Goal: Communication & Community: Answer question/provide support

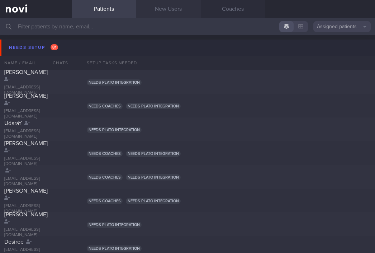
click at [169, 12] on link "New Users" at bounding box center [168, 9] width 65 height 18
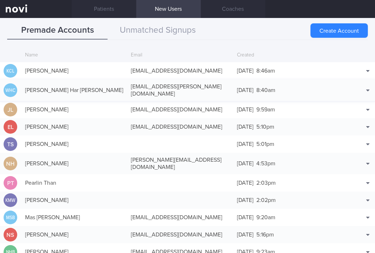
click at [293, 89] on div "[DATE] 8:40am" at bounding box center [287, 90] width 106 height 14
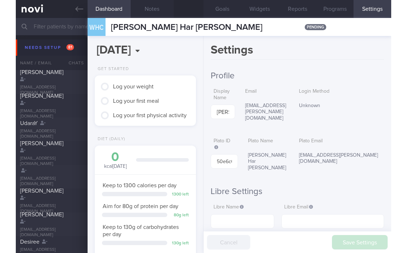
scroll to position [50, 80]
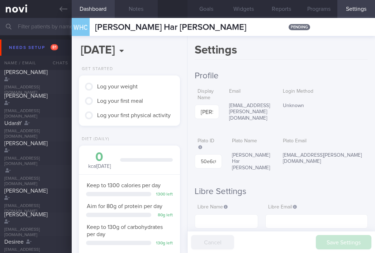
click at [145, 11] on button "Notes" at bounding box center [136, 9] width 43 height 18
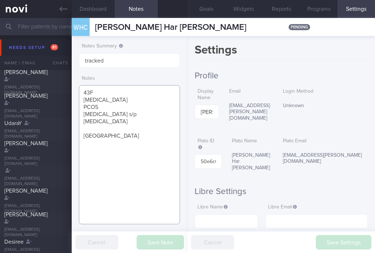
click at [131, 159] on textarea "43F [MEDICAL_DATA] PCOS [MEDICAL_DATA] s/p [MEDICAL_DATA] [GEOGRAPHIC_DATA]" at bounding box center [129, 154] width 101 height 139
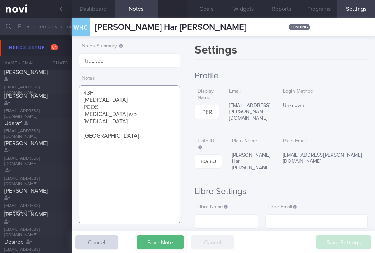
paste textarea "run 10km every other day nil strength training Fitness First gym member - not u…"
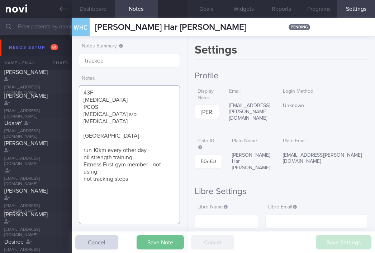
type textarea "43F [MEDICAL_DATA] PCOS [MEDICAL_DATA] s/p [MEDICAL_DATA] [GEOGRAPHIC_DATA] run…"
click at [175, 239] on button "Save Note" at bounding box center [160, 242] width 47 height 14
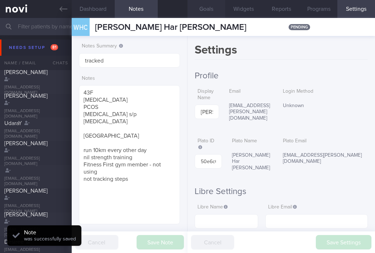
click at [208, 11] on button "Goals" at bounding box center [207, 9] width 38 height 18
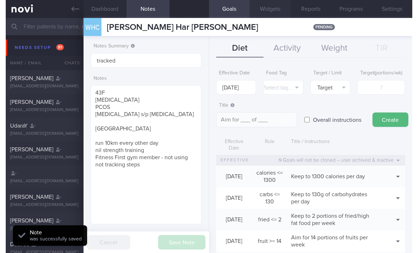
scroll to position [57, 94]
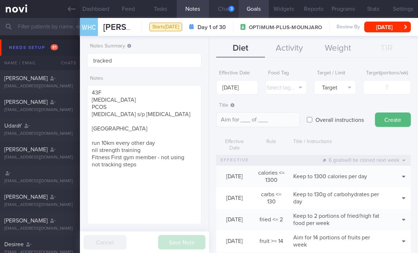
click at [227, 5] on button "Chat 3" at bounding box center [224, 9] width 30 height 18
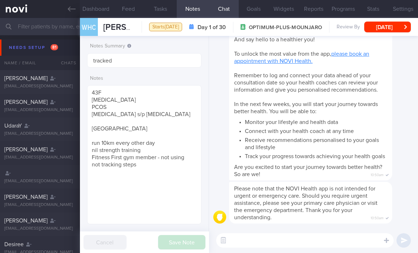
click at [299, 247] on textarea at bounding box center [305, 240] width 178 height 14
type textarea "Hi [PERSON_NAME] here"
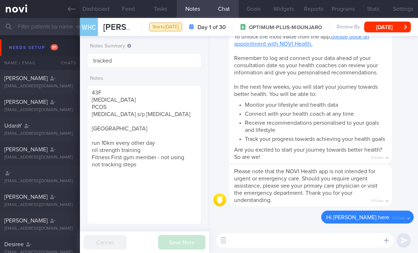
click at [243, 99] on ul "Monitor your lifestyle and health data Connect with your health coach at any ti…" at bounding box center [310, 120] width 153 height 43
click at [396, 14] on button "Settings" at bounding box center [404, 9] width 30 height 18
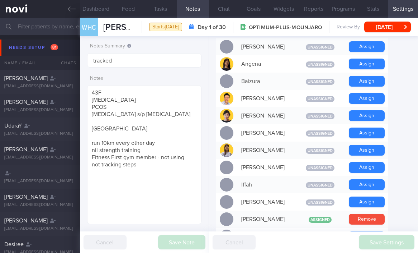
scroll to position [323, 0]
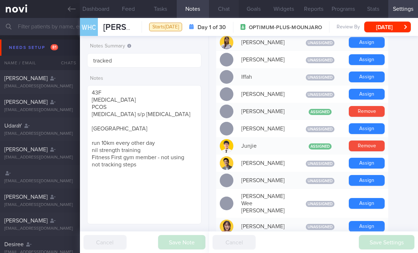
click at [234, 11] on button "Chat" at bounding box center [224, 9] width 30 height 18
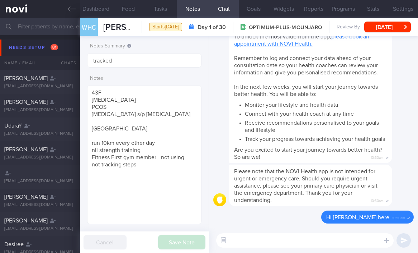
drag, startPoint x: 260, startPoint y: 86, endPoint x: 264, endPoint y: 73, distance: 13.2
click at [260, 86] on span "In the next few weeks, you will start your journey towards better health. You w…" at bounding box center [306, 90] width 144 height 13
click at [259, 12] on button "Goals" at bounding box center [254, 9] width 30 height 18
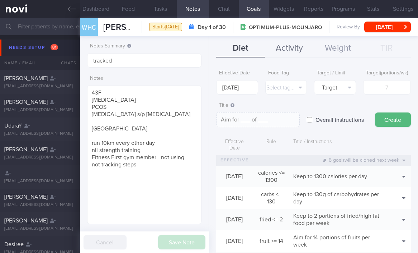
click at [287, 47] on button "Activity" at bounding box center [289, 48] width 49 height 18
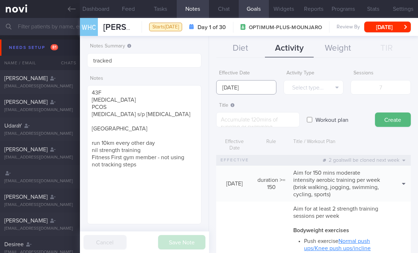
click at [235, 84] on input "[DATE]" at bounding box center [246, 87] width 60 height 14
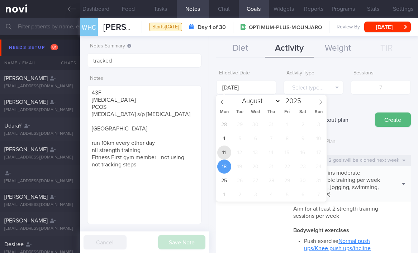
click at [223, 148] on span "11" at bounding box center [225, 152] width 14 height 14
type input "[DATE]"
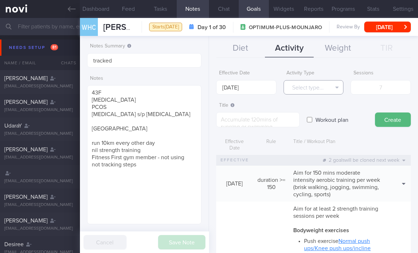
click at [307, 87] on button "Select type..." at bounding box center [314, 87] width 60 height 14
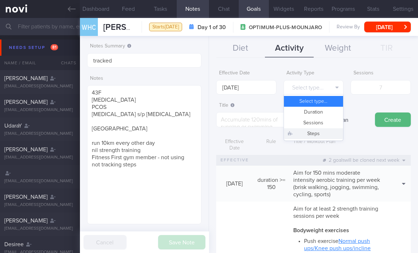
click at [310, 132] on button "Steps" at bounding box center [314, 133] width 60 height 11
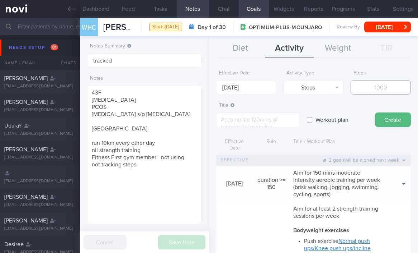
click at [370, 84] on input "number" at bounding box center [381, 87] width 60 height 14
type input "70000"
click at [272, 122] on textarea at bounding box center [258, 119] width 84 height 15
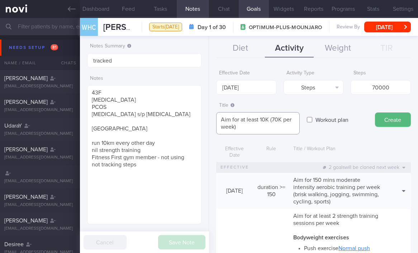
click at [271, 121] on textarea "Aim for at least 10K (70K per week)" at bounding box center [258, 123] width 84 height 22
type textarea "Aim for at least 10K step daily (70K per week)"
click at [392, 124] on button "Create" at bounding box center [393, 119] width 36 height 14
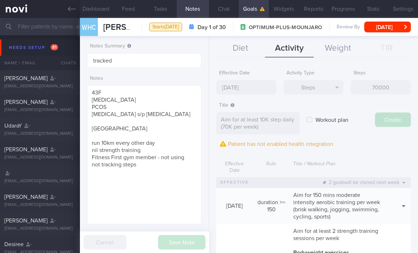
type input "[DATE]"
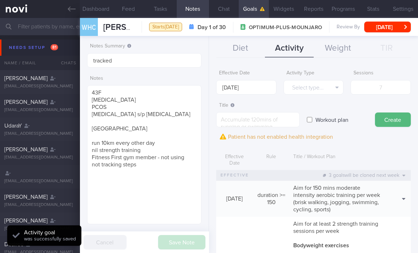
click at [249, 104] on label "Title" at bounding box center [256, 105] width 75 height 6
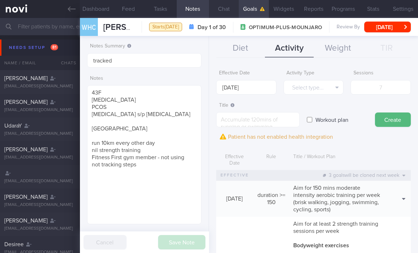
click at [233, 15] on button "Chat" at bounding box center [224, 9] width 30 height 18
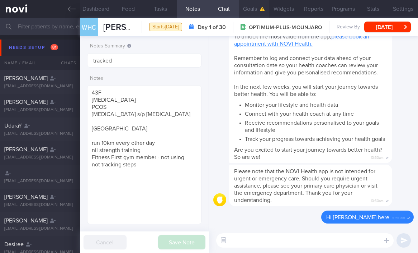
click at [253, 9] on button "Goals" at bounding box center [254, 9] width 30 height 18
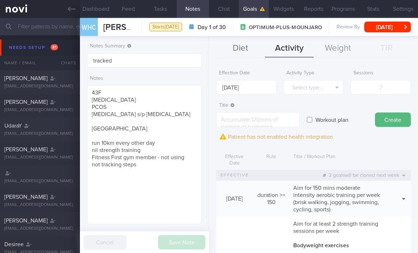
click at [249, 52] on button "Diet" at bounding box center [240, 48] width 49 height 18
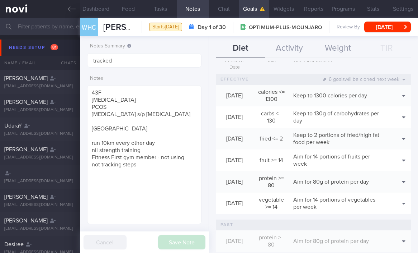
scroll to position [93, 0]
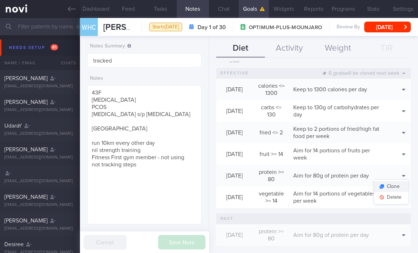
click at [390, 184] on button "Clone" at bounding box center [391, 186] width 35 height 11
type input "80"
type textarea "Aim for 80g of protein per day"
click at [389, 198] on button "Delete" at bounding box center [391, 197] width 35 height 11
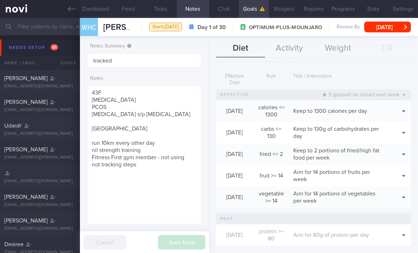
scroll to position [0, 0]
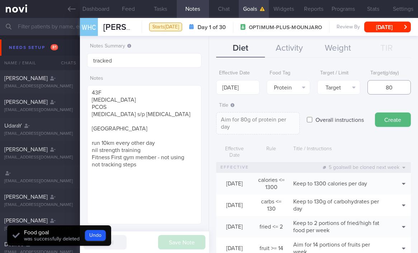
drag, startPoint x: 386, startPoint y: 85, endPoint x: 368, endPoint y: 86, distance: 18.0
click at [368, 86] on input "80" at bounding box center [389, 87] width 43 height 14
type input "8"
type textarea "Aim for 8g of protein per day"
type input "85"
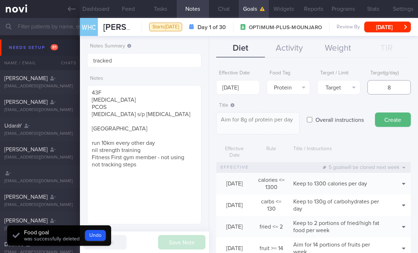
type textarea "Aim for 85g of protein per day"
type input "85"
click at [255, 88] on body "You are offline! Some functionality will be unavailable Patients New Users Coac…" at bounding box center [209, 126] width 418 height 253
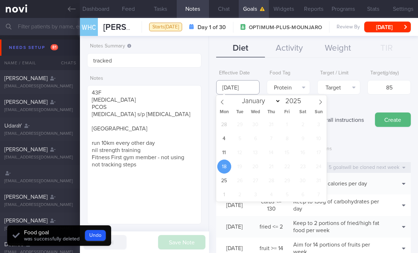
click at [237, 93] on input "[DATE]" at bounding box center [237, 87] width 43 height 14
click at [225, 151] on span "11" at bounding box center [225, 152] width 14 height 14
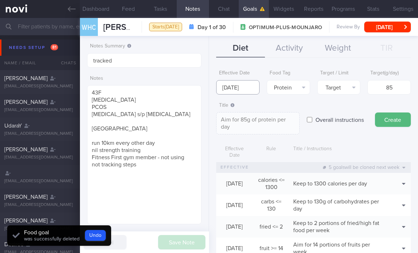
click at [240, 85] on input "[DATE]" at bounding box center [237, 87] width 43 height 14
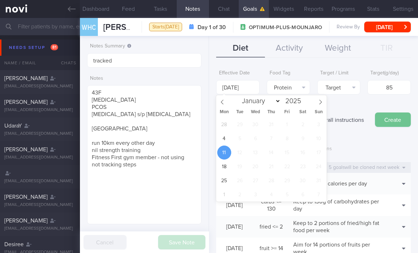
click at [390, 115] on button "Create" at bounding box center [393, 119] width 36 height 14
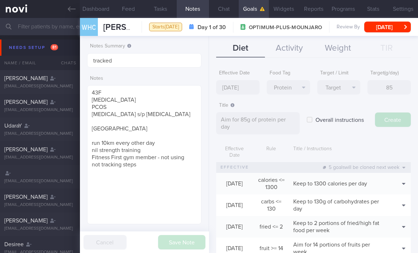
type input "[DATE]"
type textarea "Aim for ___ of ___"
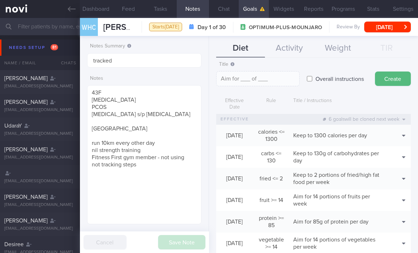
scroll to position [0, 0]
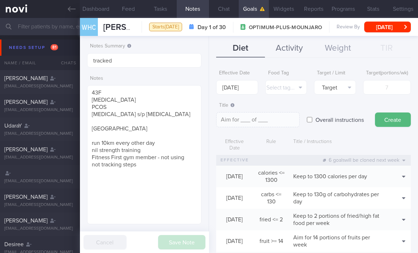
click at [295, 53] on button "Activity" at bounding box center [289, 48] width 49 height 18
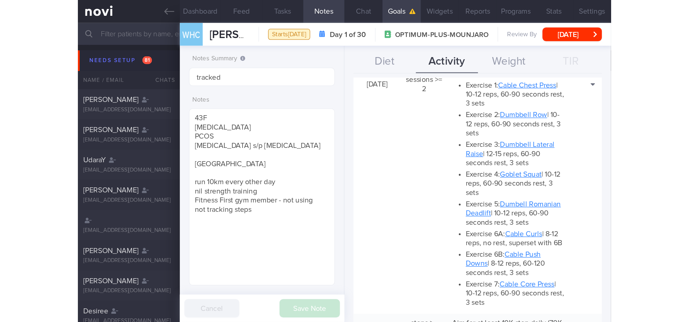
scroll to position [278, 0]
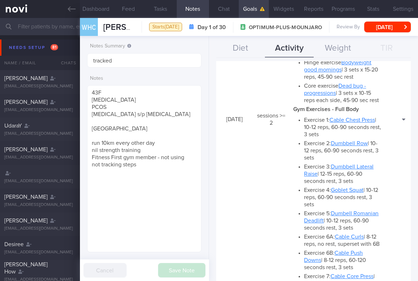
click at [228, 83] on div "[DATE] sessions >= 2 Aim for at least 2 strength training sessions per week Bod…" at bounding box center [313, 119] width 195 height 361
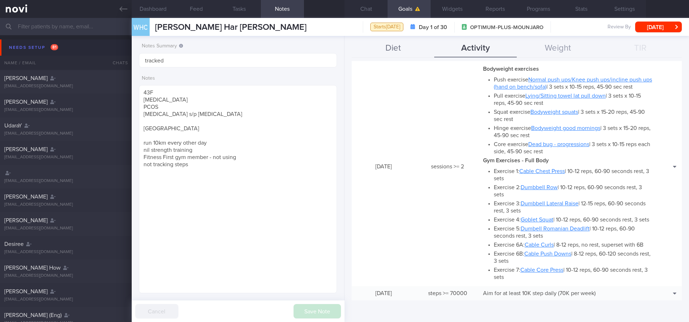
scroll to position [99, 177]
click at [376, 9] on button "Chat" at bounding box center [366, 9] width 43 height 18
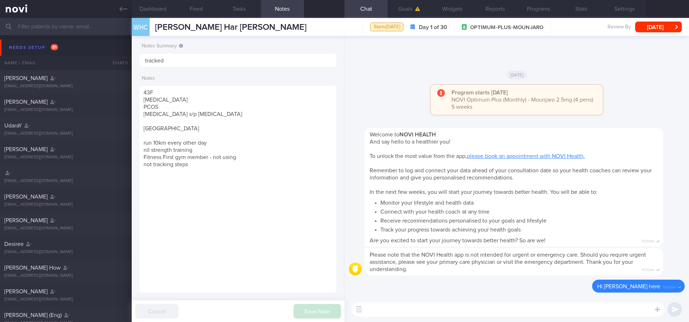
click at [514, 269] on div "​ ​" at bounding box center [517, 309] width 345 height 25
click at [511, 269] on textarea at bounding box center [508, 309] width 313 height 14
paste textarea "Hi [PERSON_NAME]! This is [PERSON_NAME], the dietitian. It was nice chatting wi…"
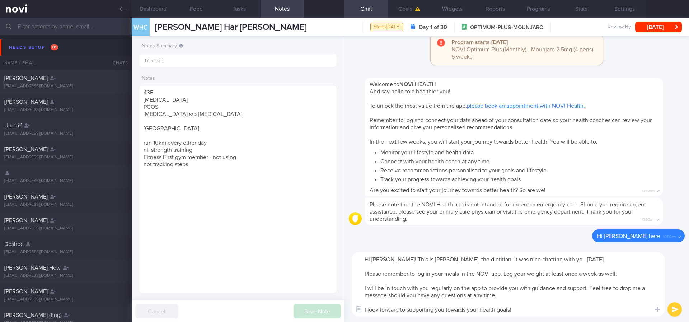
click at [378, 260] on textarea "Hi [PERSON_NAME]! This is [PERSON_NAME], the dietitian. It was nice chatting wi…" at bounding box center [508, 284] width 313 height 65
type textarea "Hi [PERSON_NAME]! This is [PERSON_NAME], the dietitian. It was nice chatting wi…"
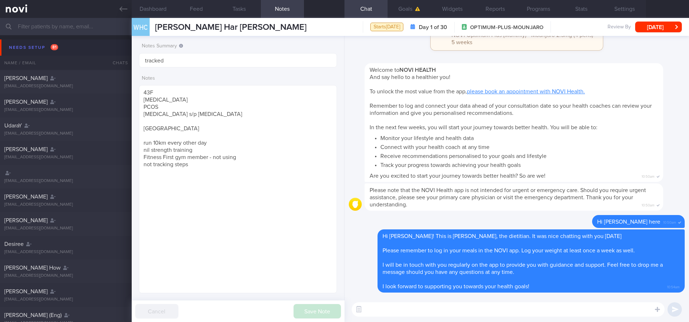
click at [473, 269] on textarea at bounding box center [508, 309] width 313 height 14
paste textarea "Here are the points we discussed just now, with additional suggestions [MEDICAL…"
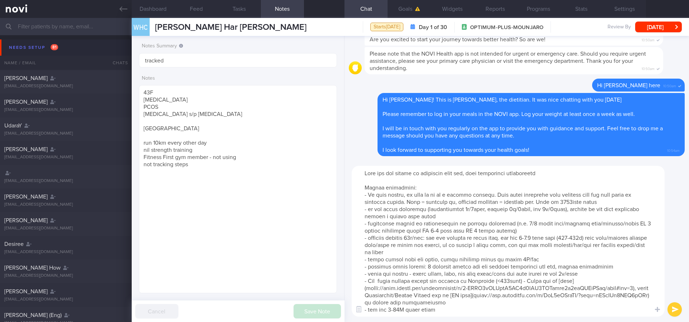
click at [431, 212] on textarea at bounding box center [508, 241] width 313 height 151
click at [612, 212] on textarea at bounding box center [508, 241] width 313 height 151
click at [559, 203] on textarea at bounding box center [508, 241] width 313 height 151
click at [516, 239] on textarea at bounding box center [508, 241] width 313 height 151
click at [419, 237] on textarea at bounding box center [508, 241] width 313 height 151
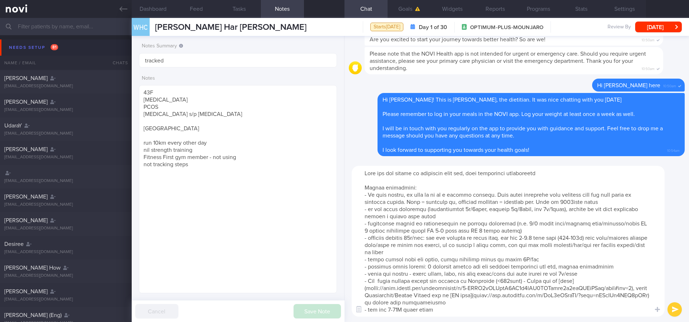
scroll to position [22, 0]
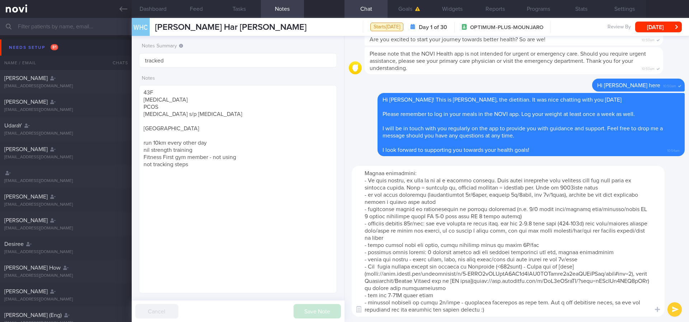
click at [437, 269] on textarea at bounding box center [508, 241] width 313 height 151
click at [391, 269] on textarea at bounding box center [508, 241] width 313 height 151
type textarea "Here are the points we discussed just now, with additional suggestions [MEDICAL…"
drag, startPoint x: 466, startPoint y: 263, endPoint x: 490, endPoint y: 218, distance: 51.2
click at [467, 262] on textarea at bounding box center [508, 241] width 313 height 151
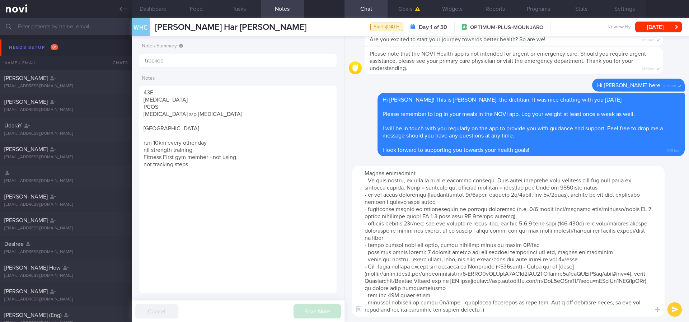
click at [490, 218] on textarea at bounding box center [508, 241] width 313 height 151
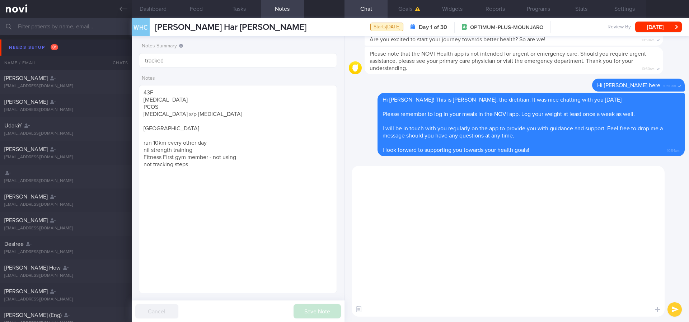
scroll to position [0, 0]
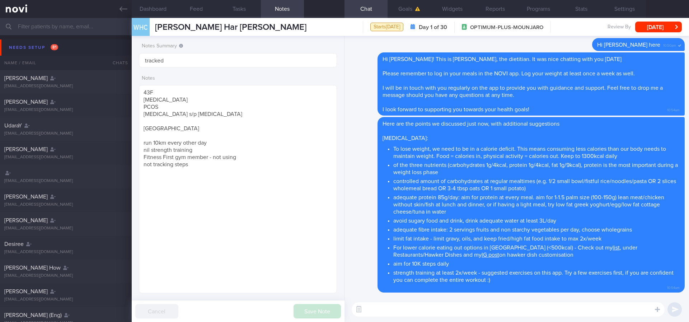
click at [406, 269] on textarea at bounding box center [508, 309] width 313 height 14
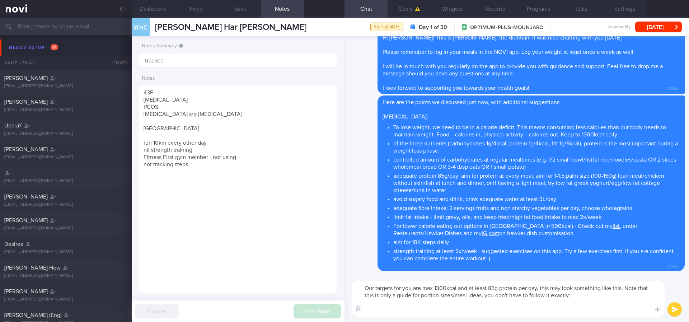
paste textarea "0-3lo Ipsumdolo: sita (0-6 cons) + 0 adi elitseddoei tempor incidi + 4 utl etdo…"
type textarea "Lor ipsumdo sit ame con adi 1073elit sed do eiusm 96t incidid utl etd, magn ali…"
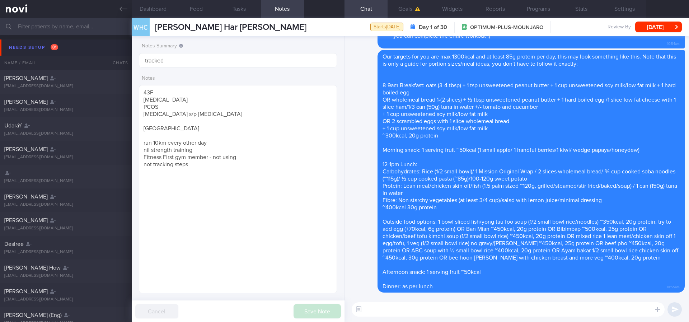
click at [408, 269] on textarea at bounding box center [508, 309] width 313 height 14
paste textarea "Here are the instructions for [AI photo food logging]([URL][DOMAIN_NAME])"
type textarea "Here are the instructions for [AI photo food logging]([URL][DOMAIN_NAME])"
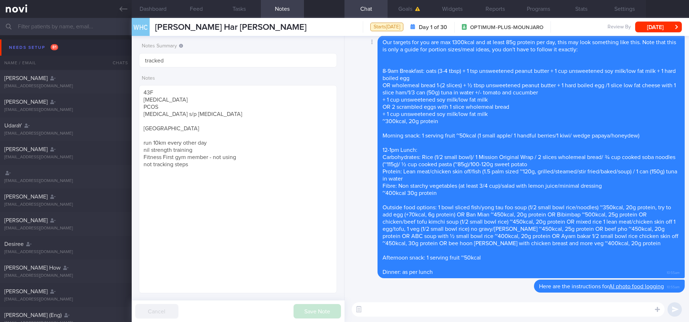
scroll to position [0, 0]
click at [114, 10] on link at bounding box center [66, 9] width 132 height 18
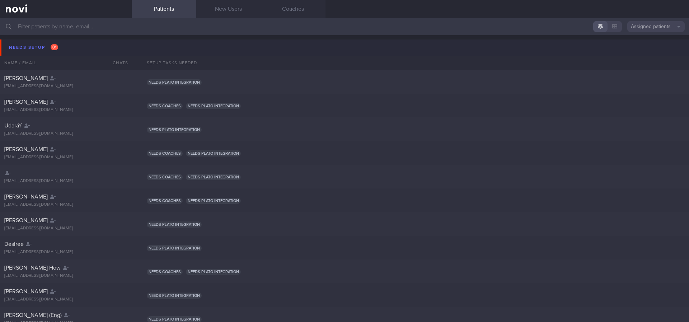
click at [98, 44] on button "Needs setup 81" at bounding box center [345, 47] width 691 height 16
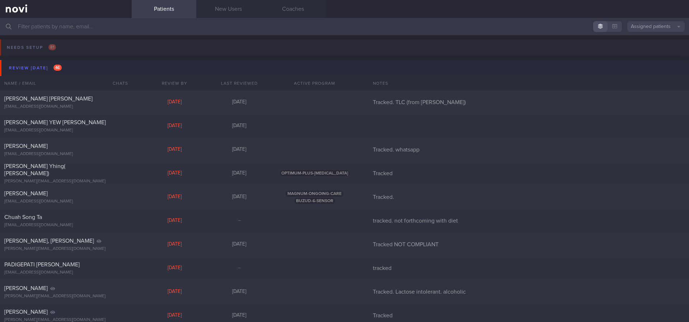
click at [93, 71] on button "Review [DATE] 46" at bounding box center [345, 68] width 691 height 16
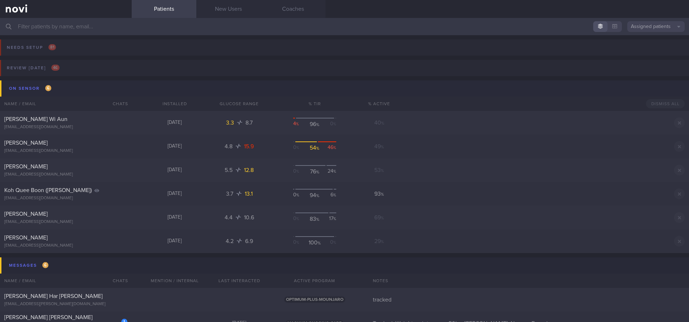
click at [71, 89] on button "On sensor 6" at bounding box center [345, 88] width 691 height 16
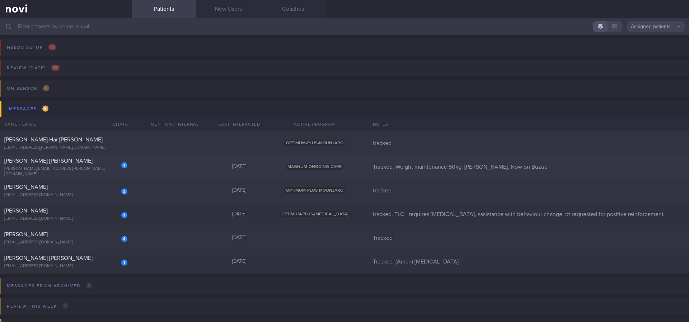
click at [153, 167] on div "1 [PERSON_NAME] Chen [EMAIL_ADDRESS][PERSON_NAME][DOMAIN_NAME] [DATE] MAGNUM-ON…" at bounding box center [344, 167] width 689 height 24
select select "7"
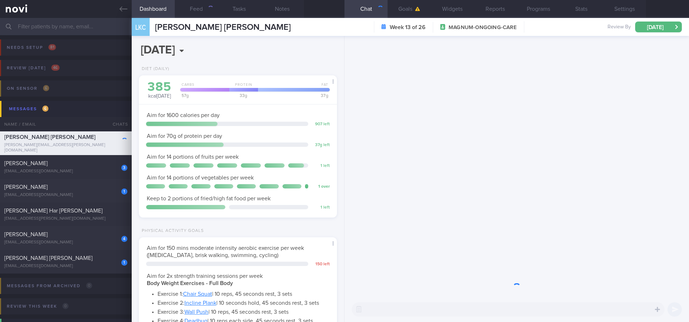
scroll to position [99, 177]
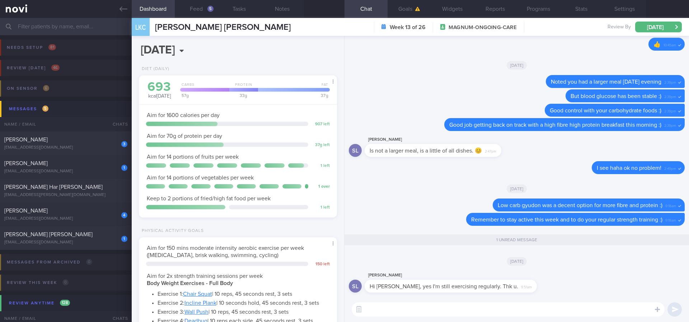
click at [464, 269] on textarea at bounding box center [508, 309] width 313 height 14
type textarea "That's great to hear :)"
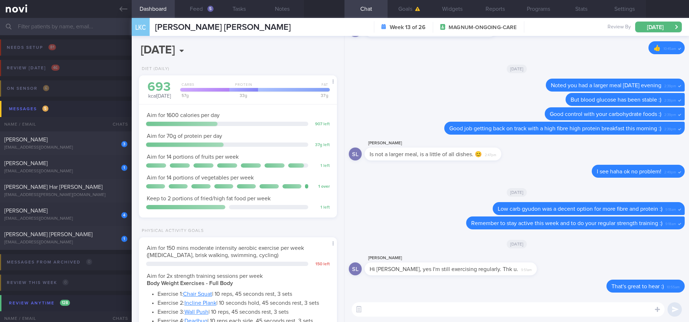
click at [464, 269] on textarea at bounding box center [508, 309] width 313 height 14
type textarea "Have a great weekend!"
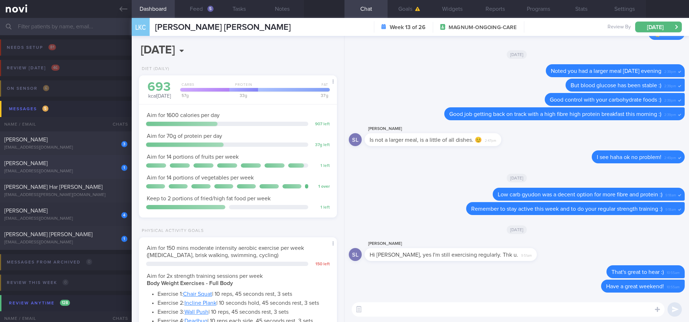
click at [102, 164] on div "[PERSON_NAME]" at bounding box center [64, 163] width 121 height 7
type input "tracked. TLC - requires [MEDICAL_DATA], assistance with behaviour change. pt re…"
select select "6"
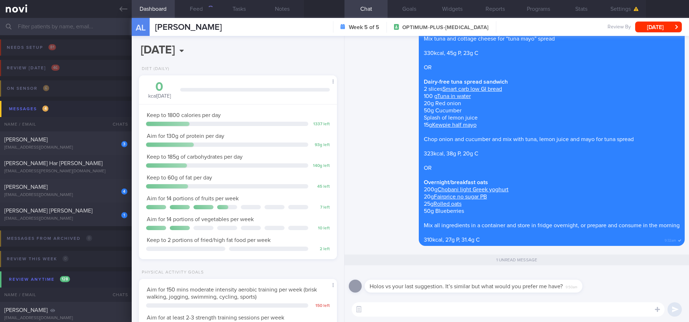
scroll to position [99, 177]
click at [459, 269] on textarea at bounding box center [508, 309] width 313 height 14
click at [457, 269] on textarea at bounding box center [508, 309] width 313 height 14
drag, startPoint x: 443, startPoint y: 169, endPoint x: 620, endPoint y: 198, distance: 180.0
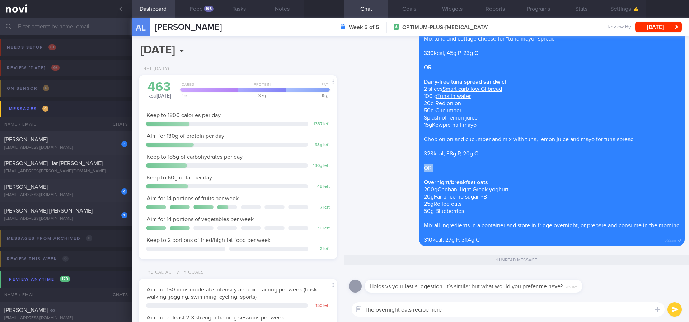
click at [612, 178] on div "Delete Breakfast: “Egg Mayo” Sandwich 2 slices Smart carb low GI bread 2 eggs 7…" at bounding box center [537, 74] width 295 height 343
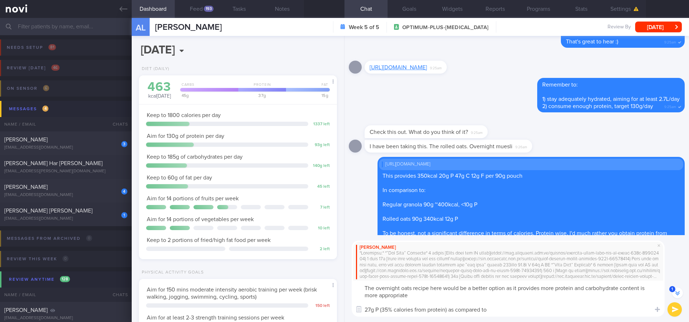
scroll to position [-365, 0]
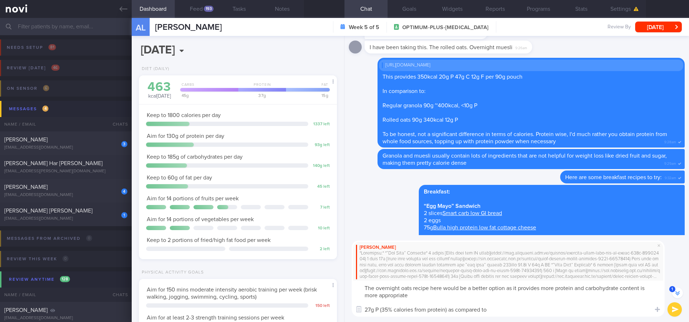
click at [509, 269] on textarea "The overnight oats recipe here would be a better option as it provides more pro…" at bounding box center [508, 299] width 313 height 36
drag, startPoint x: 380, startPoint y: 309, endPoint x: 433, endPoint y: 308, distance: 52.4
click at [381, 269] on textarea "The overnight oats recipe here would be a better option as it provides more pro…" at bounding box center [508, 299] width 313 height 36
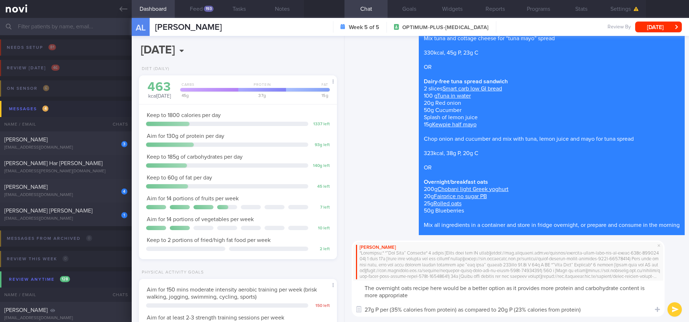
scroll to position [0, 0]
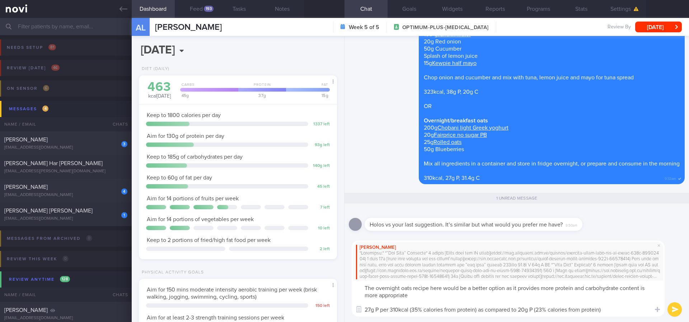
click at [482, 269] on textarea "The overnight oats recipe here would be a better option as it provides more pro…" at bounding box center [508, 299] width 313 height 36
click at [520, 269] on textarea "The overnight oats recipe here would be a better option as it provides more pro…" at bounding box center [508, 299] width 313 height 36
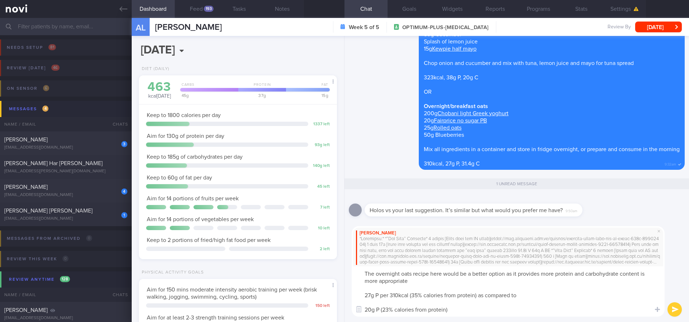
click at [381, 269] on textarea "The overnight oats recipe here would be a better option as it provides more pro…" at bounding box center [508, 291] width 313 height 50
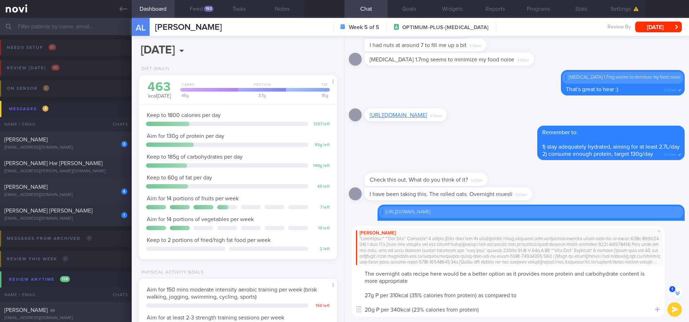
scroll to position [-472, 0]
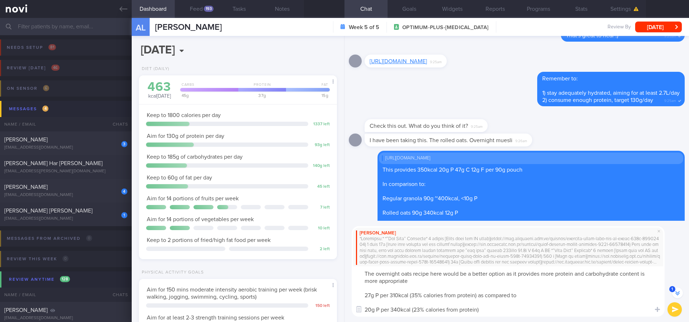
click at [398, 269] on textarea "The overnight oats recipe here would be a better option as it provides more pro…" at bounding box center [508, 291] width 313 height 50
click at [429, 269] on textarea "The overnight oats recipe here would be a better option as it provides more pro…" at bounding box center [508, 291] width 313 height 50
click at [403, 269] on textarea "The overnight oats recipe here would be a better option as it provides more pro…" at bounding box center [508, 291] width 313 height 50
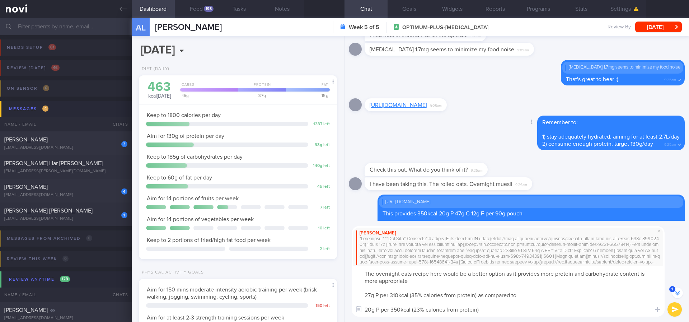
scroll to position [-526, 0]
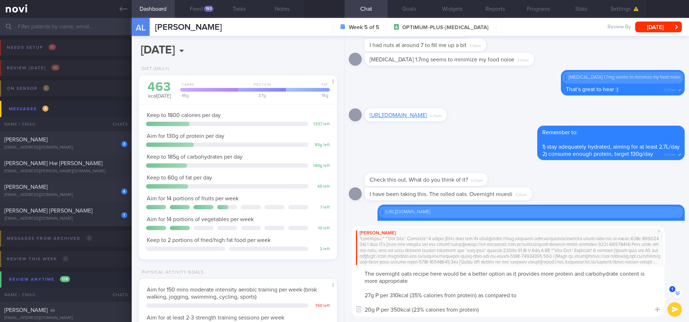
click at [367, 269] on textarea "The overnight oats recipe here would be a better option as it provides more pro…" at bounding box center [508, 291] width 313 height 50
click at [369, 269] on textarea "The overnight oats recipe here would be a better option as it provides more pro…" at bounding box center [508, 291] width 313 height 50
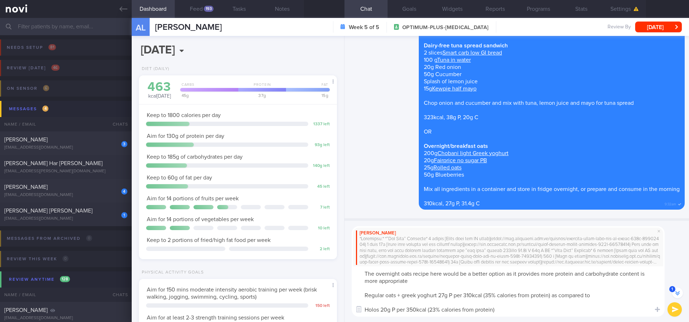
scroll to position [0, 0]
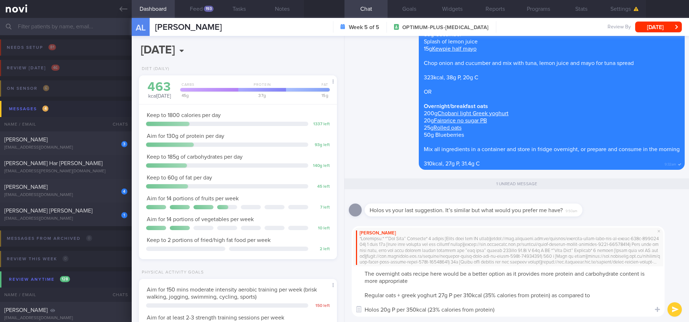
click at [408, 269] on textarea "The overnight oats recipe here would be a better option as it provides more pro…" at bounding box center [508, 291] width 313 height 50
click at [458, 269] on textarea "The overnight oats recipe here would be a better option as it provides more pro…" at bounding box center [508, 291] width 313 height 50
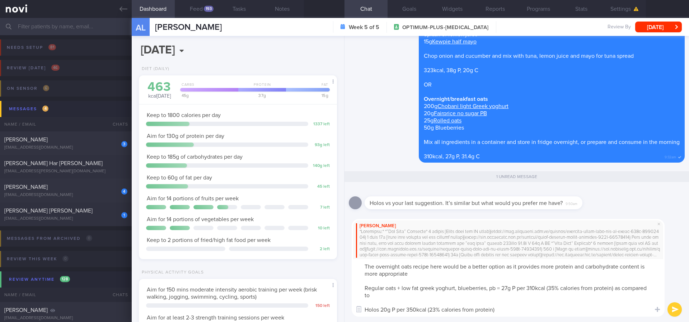
type textarea "The overnight oats recipe here would be a better option as it provides more pro…"
click at [612, 269] on button "submit" at bounding box center [675, 309] width 14 height 14
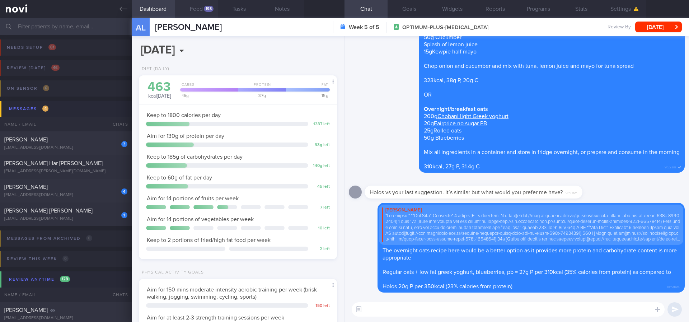
click at [205, 11] on button "Feed 193" at bounding box center [196, 9] width 43 height 18
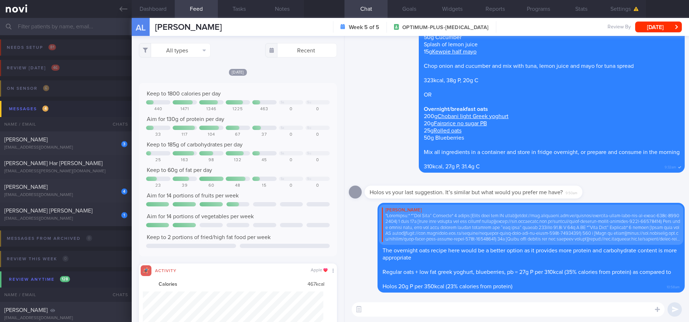
click at [271, 75] on div "[DATE]" at bounding box center [238, 72] width 198 height 8
click at [170, 46] on button "All types" at bounding box center [175, 50] width 72 height 14
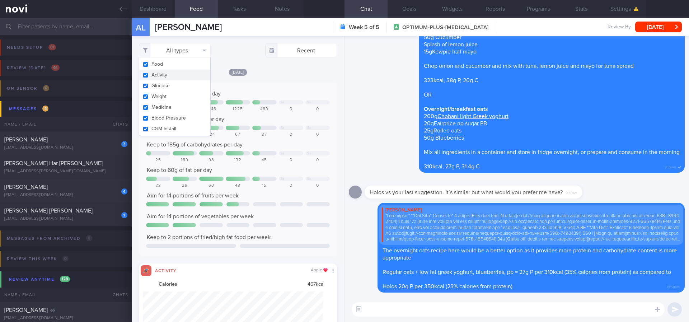
click at [165, 75] on button "Activity" at bounding box center [174, 75] width 71 height 11
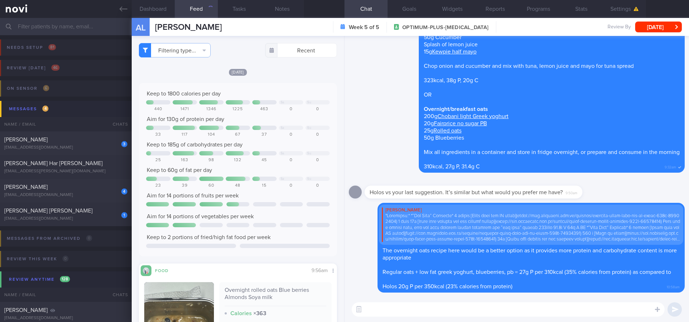
checkbox input "false"
click at [300, 95] on div "Keep to 1800 calories per day" at bounding box center [238, 93] width 184 height 7
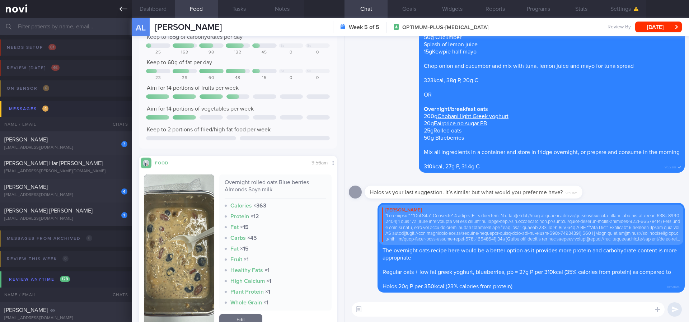
click at [118, 3] on link at bounding box center [66, 9] width 132 height 18
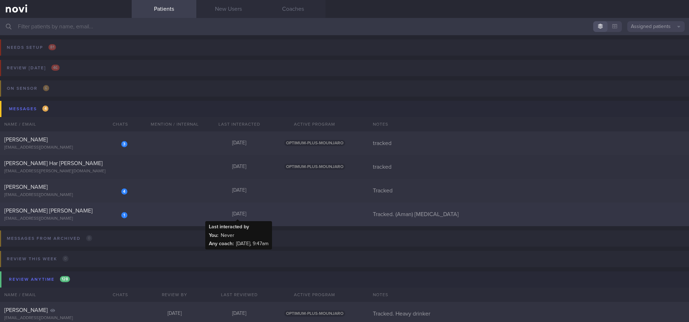
click at [209, 211] on div "[DATE]" at bounding box center [239, 214] width 65 height 6
select select "7"
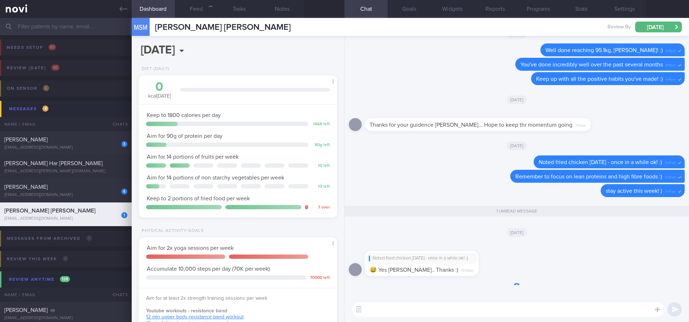
scroll to position [0, 0]
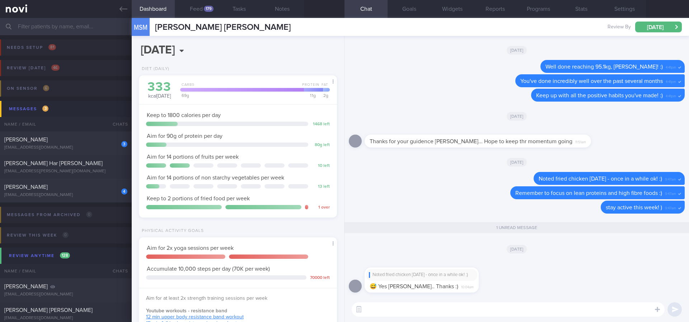
click at [421, 269] on textarea at bounding box center [508, 309] width 313 height 14
click at [104, 137] on div "[PERSON_NAME]" at bounding box center [64, 139] width 121 height 7
type input "tracked"
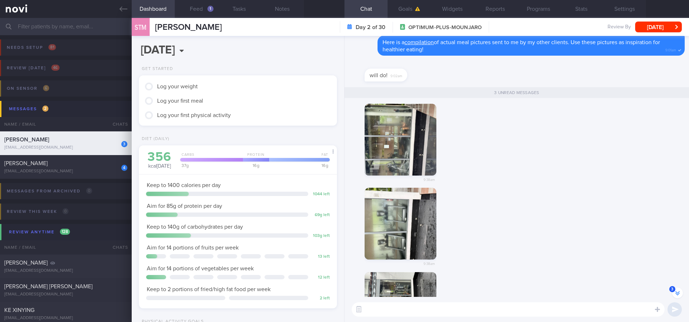
scroll to position [-108, 0]
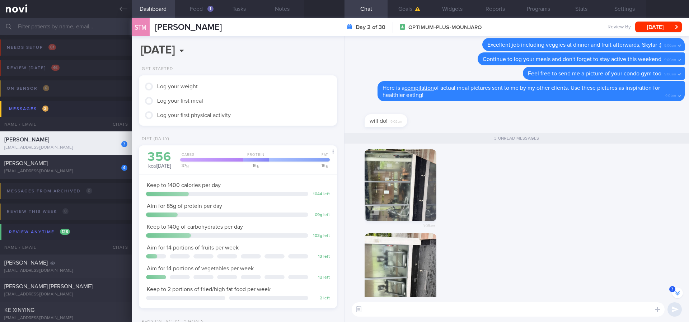
click at [422, 186] on button "button" at bounding box center [401, 185] width 72 height 72
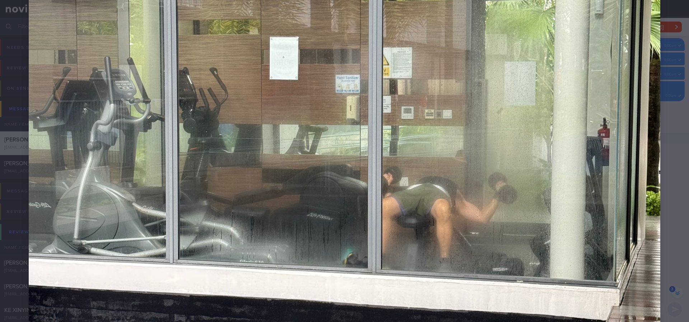
click at [612, 206] on img at bounding box center [345, 181] width 632 height 842
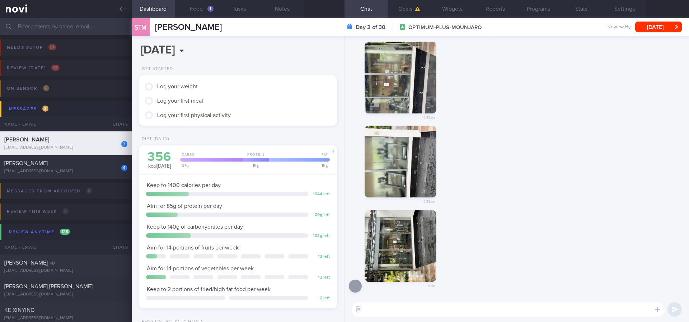
click at [439, 169] on div "9:38am" at bounding box center [411, 167] width 93 height 83
click at [420, 176] on button "button" at bounding box center [401, 162] width 72 height 72
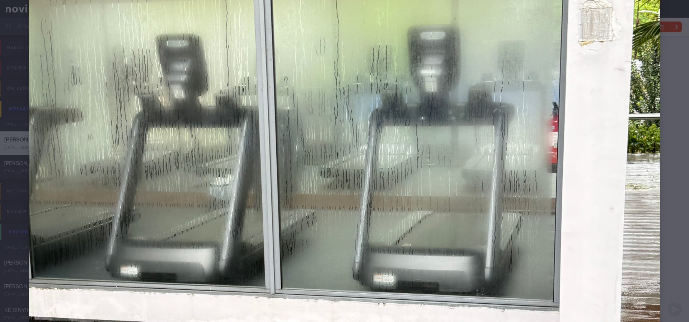
click at [612, 207] on img at bounding box center [345, 234] width 632 height 842
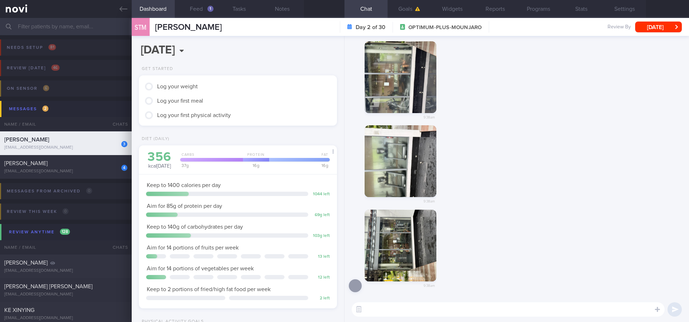
click at [398, 230] on img "button" at bounding box center [401, 246] width 72 height 72
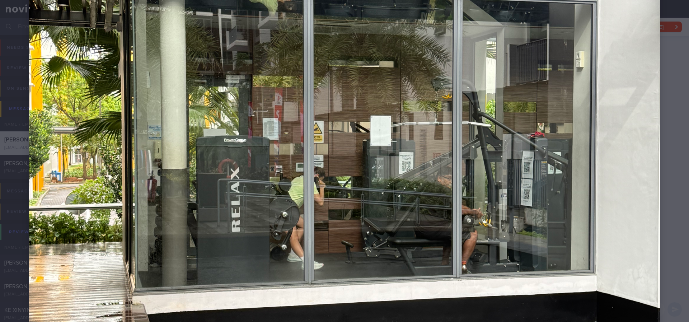
click at [612, 188] on img at bounding box center [345, 181] width 632 height 842
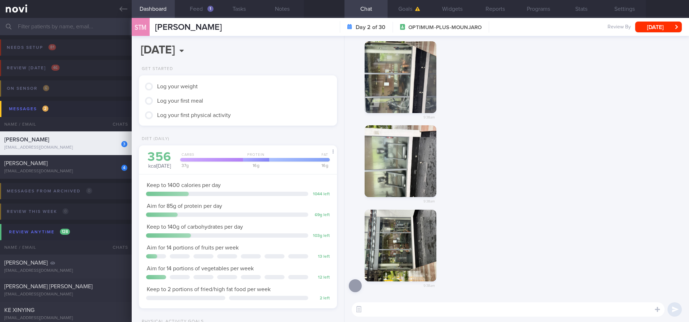
click at [605, 191] on div "9:38am" at bounding box center [517, 167] width 336 height 84
click at [441, 269] on textarea at bounding box center [508, 309] width 313 height 14
type textarea "Alright looks like it has some dumbbells and bench + a few machines"
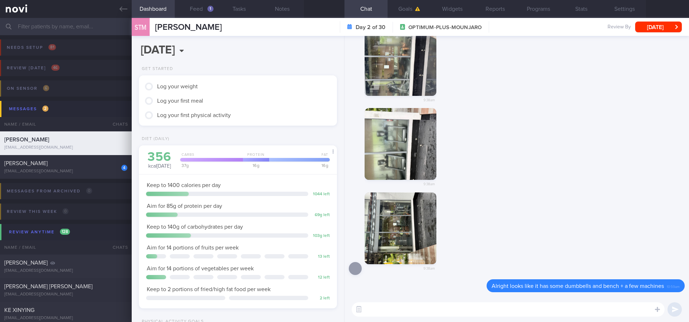
scroll to position [0, 0]
click at [417, 5] on button "Goals" at bounding box center [409, 9] width 43 height 18
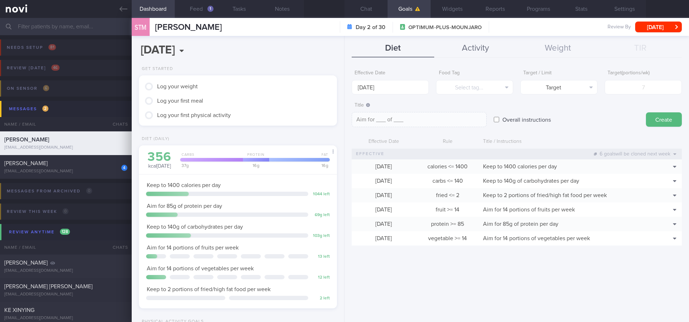
click at [495, 46] on button "Activity" at bounding box center [475, 48] width 83 height 18
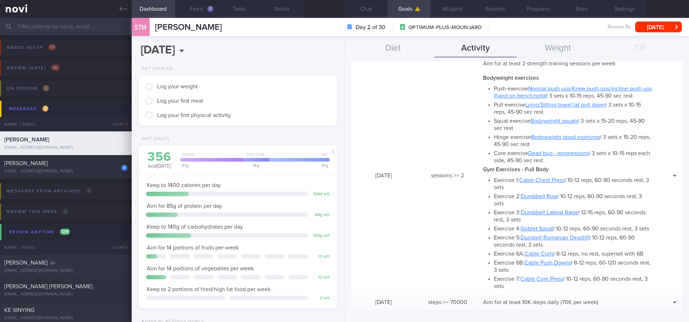
scroll to position [156, 0]
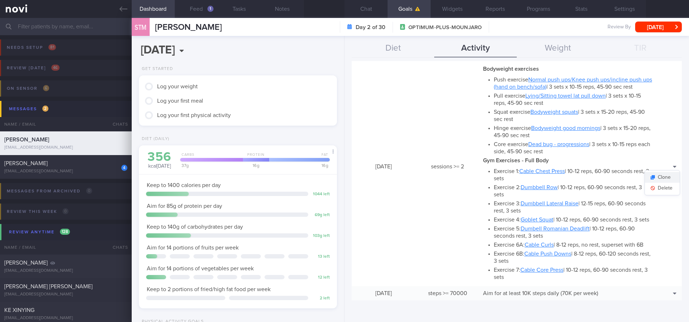
click at [612, 177] on button "Clone" at bounding box center [662, 177] width 35 height 11
type input "2"
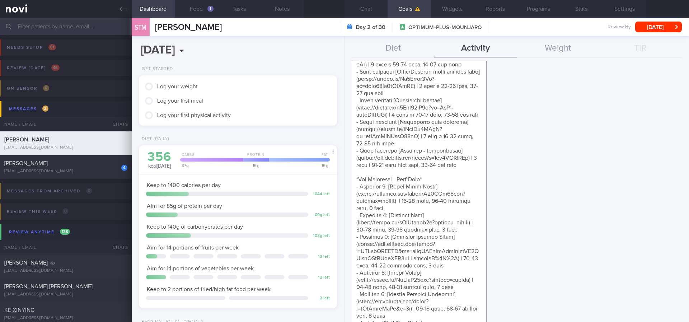
scroll to position [0, 0]
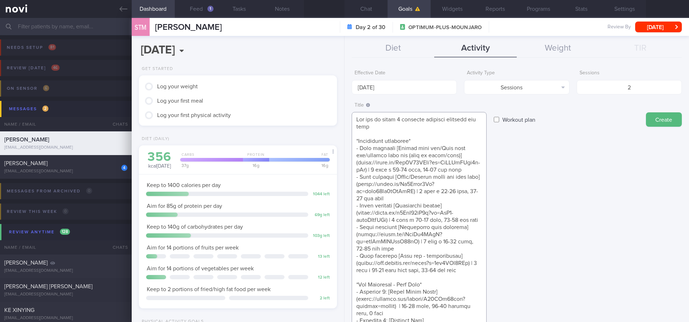
drag, startPoint x: 458, startPoint y: 224, endPoint x: 392, endPoint y: 271, distance: 80.8
click at [347, 269] on div "Effective Date [DATE] Activity Type Sessions Select type... Duration Sessions S…" at bounding box center [517, 191] width 345 height 261
paste textarea "Dumbbell Chest Press]([URL][DOMAIN_NAME]) | 10-12 reps, 60-90 seconds rest, 3 s…"
type textarea "Aim for at least 2 strength training sessions per week *Bodyweight exercises* -…"
click at [399, 80] on input "[DATE]" at bounding box center [404, 87] width 105 height 14
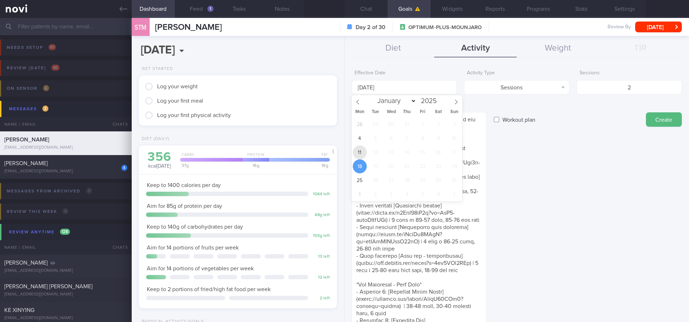
click at [360, 153] on span "11" at bounding box center [360, 152] width 14 height 14
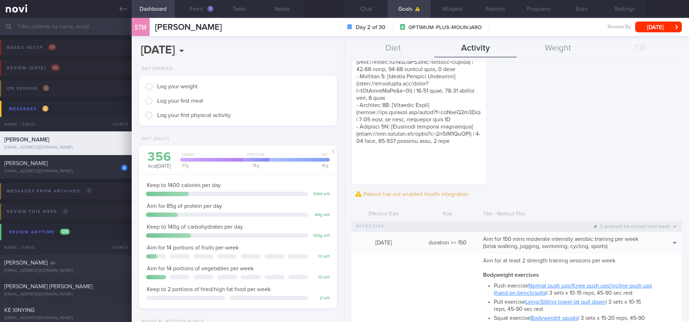
scroll to position [538, 0]
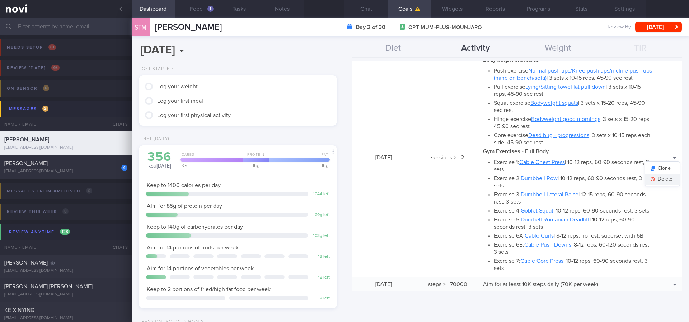
click at [612, 183] on button "Delete" at bounding box center [662, 179] width 35 height 11
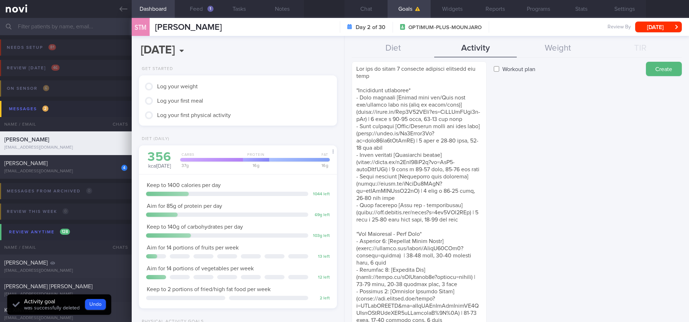
scroll to position [0, 0]
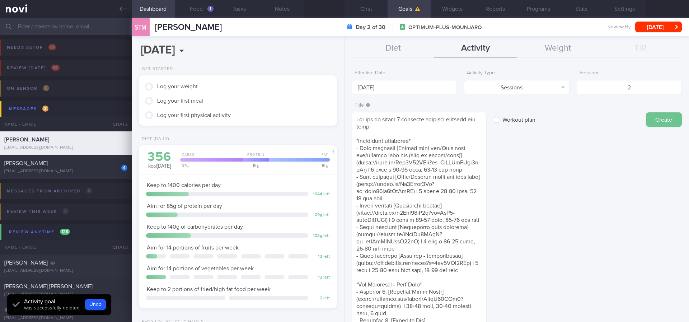
click at [612, 118] on button "Create" at bounding box center [664, 119] width 36 height 14
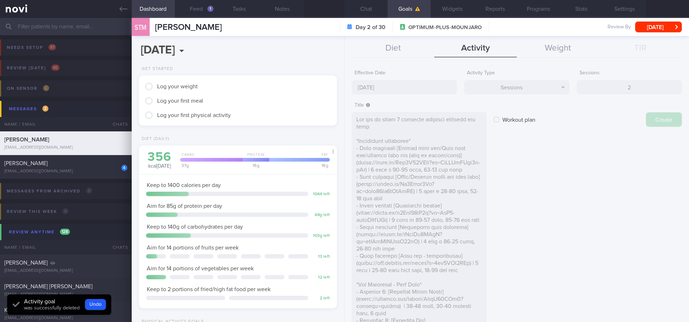
type input "[DATE]"
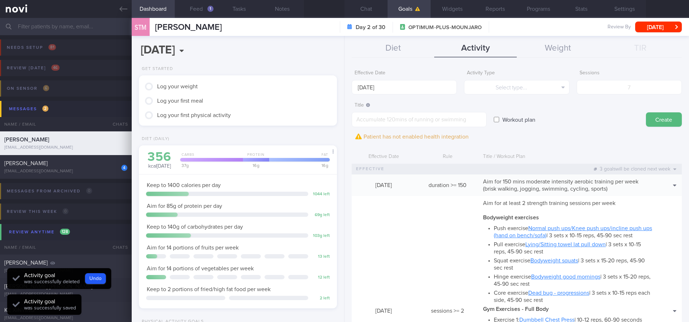
click at [376, 13] on button "Chat" at bounding box center [366, 9] width 43 height 18
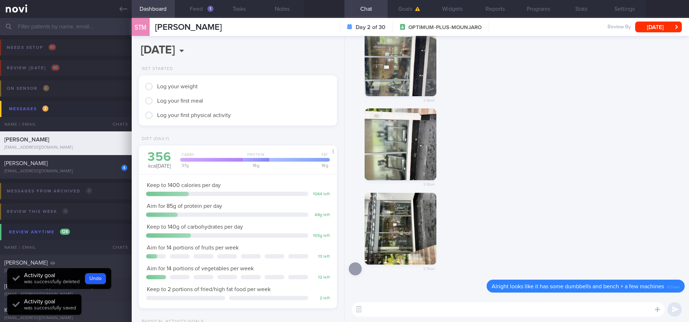
click at [503, 269] on textarea at bounding box center [508, 309] width 313 height 14
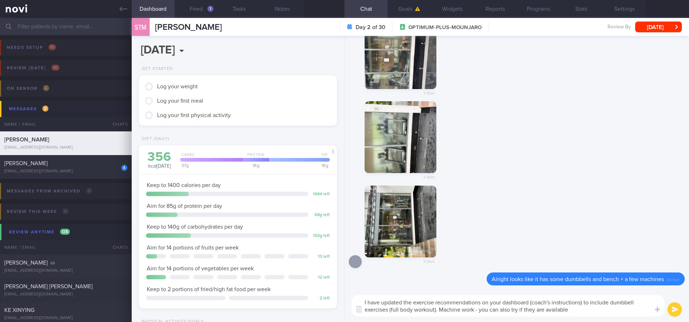
type textarea "I have updated the exercise recommendations on your dashboard (coach's instruct…"
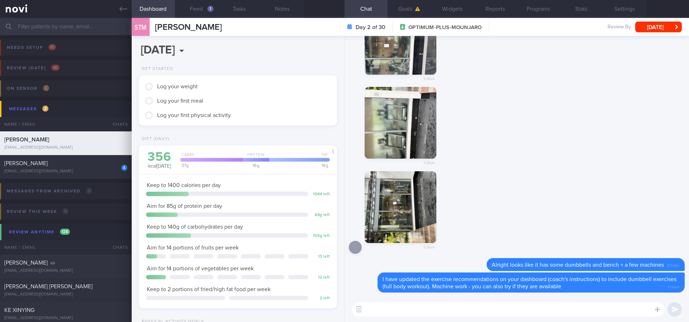
click at [555, 205] on div "9:38am" at bounding box center [517, 214] width 336 height 87
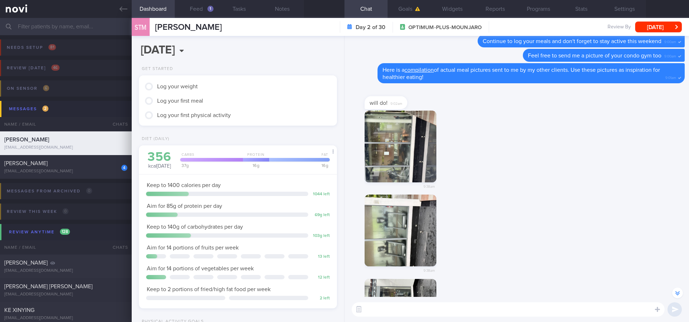
scroll to position [0, 0]
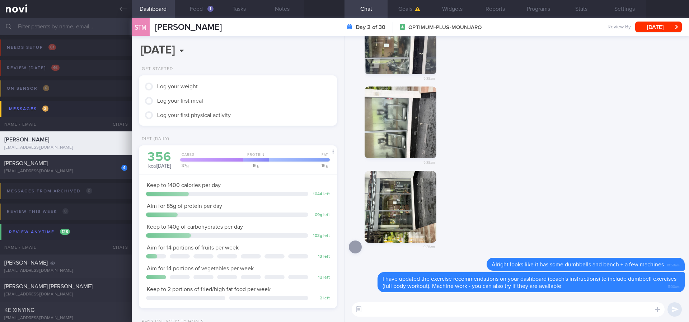
click at [411, 212] on button "button" at bounding box center [401, 207] width 72 height 72
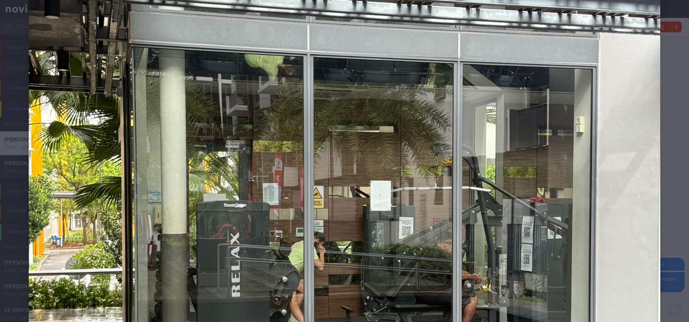
scroll to position [269, 0]
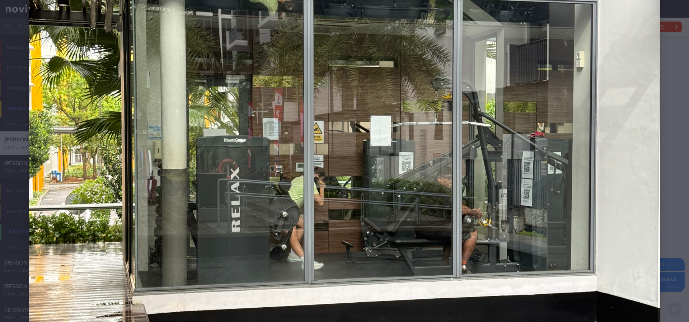
click at [612, 131] on img at bounding box center [345, 181] width 632 height 842
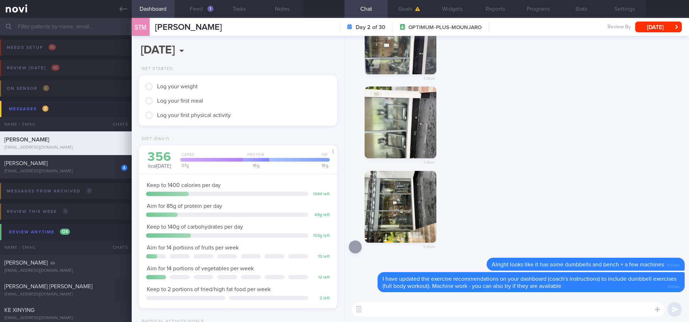
drag, startPoint x: 396, startPoint y: 207, endPoint x: 418, endPoint y: 209, distance: 22.0
click at [398, 207] on button "button" at bounding box center [401, 207] width 72 height 72
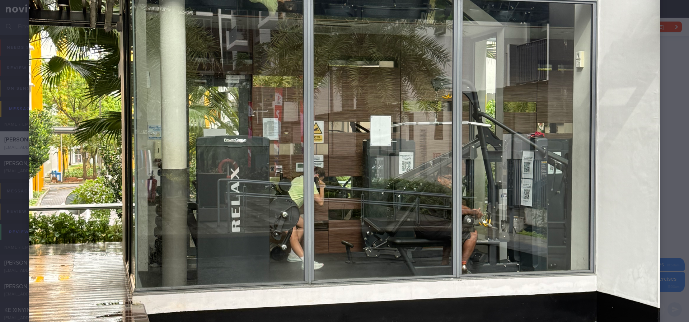
drag, startPoint x: 670, startPoint y: 147, endPoint x: 638, endPoint y: 166, distance: 37.4
click at [612, 147] on div at bounding box center [344, 181] width 689 height 900
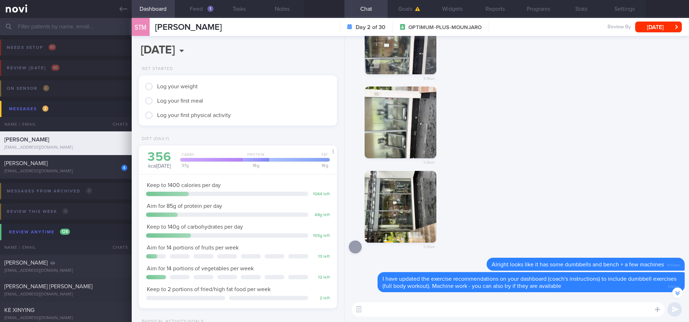
scroll to position [-53, 0]
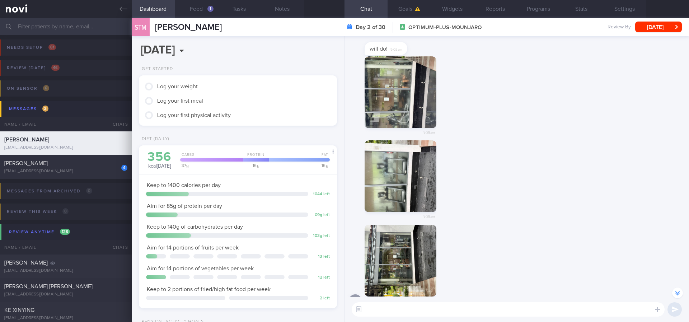
click at [399, 90] on button "button" at bounding box center [401, 92] width 72 height 72
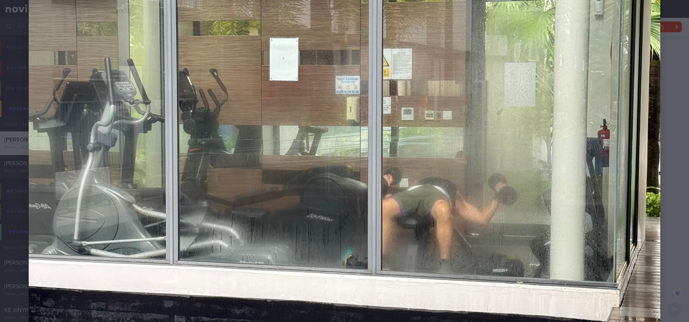
scroll to position [269, 0]
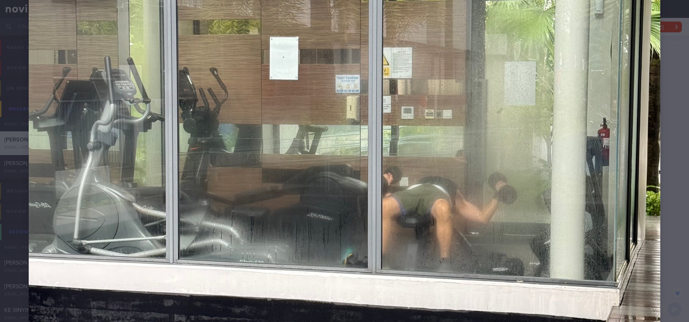
click at [612, 131] on div at bounding box center [344, 181] width 689 height 900
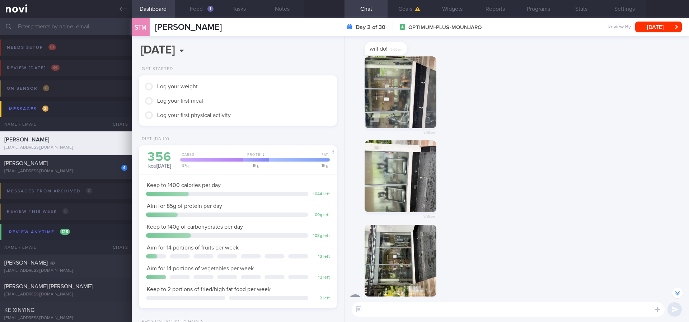
click at [385, 175] on button "button" at bounding box center [401, 176] width 72 height 72
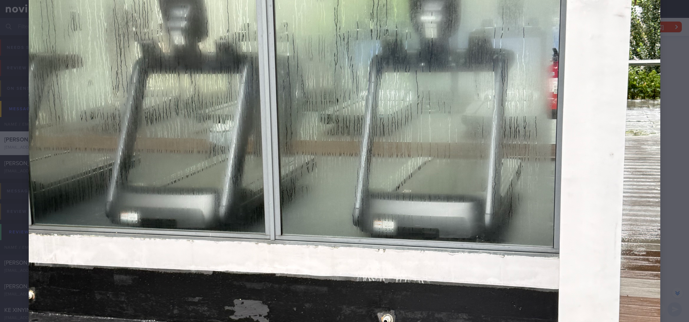
click at [612, 156] on div at bounding box center [344, 181] width 689 height 900
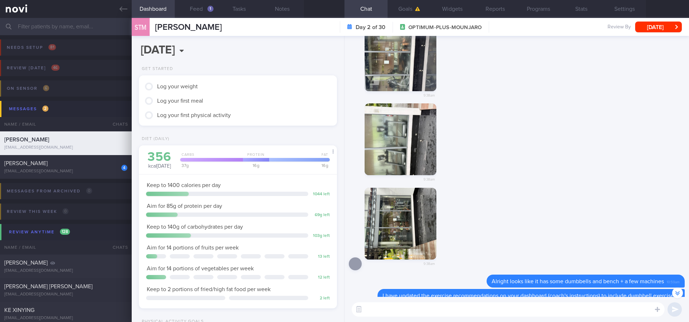
scroll to position [0, 0]
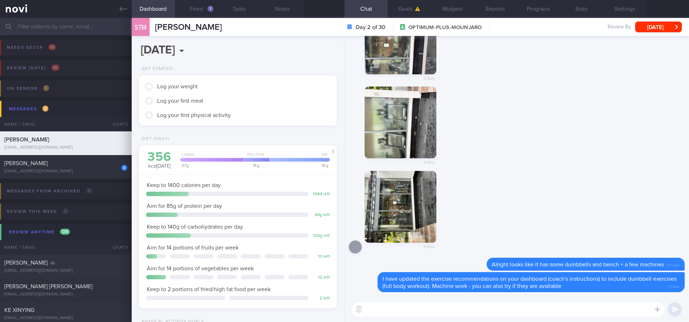
click at [418, 215] on button "button" at bounding box center [401, 207] width 72 height 72
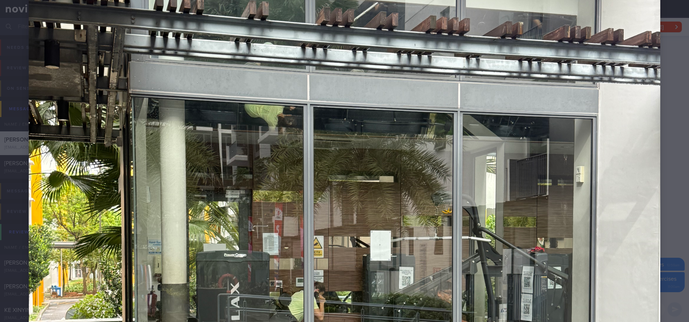
scroll to position [215, 0]
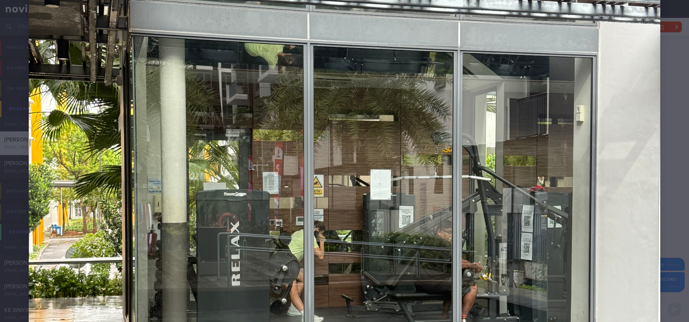
click at [612, 160] on div at bounding box center [344, 235] width 689 height 900
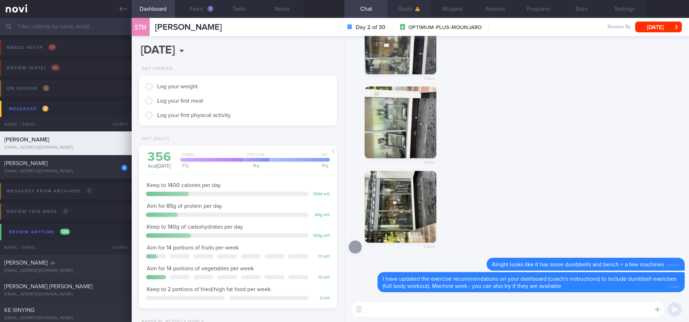
click at [403, 7] on button "Goals" at bounding box center [409, 9] width 43 height 18
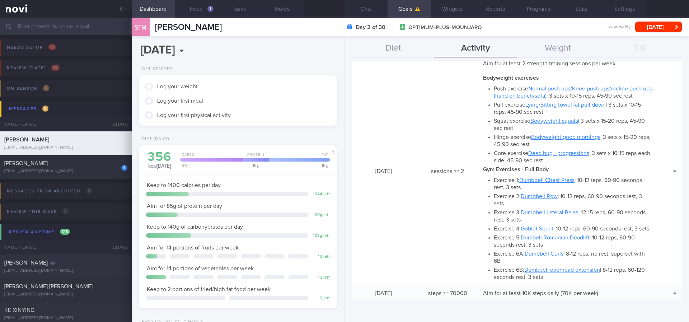
scroll to position [147, 0]
click at [612, 177] on button "Clone" at bounding box center [662, 182] width 35 height 11
type input "2"
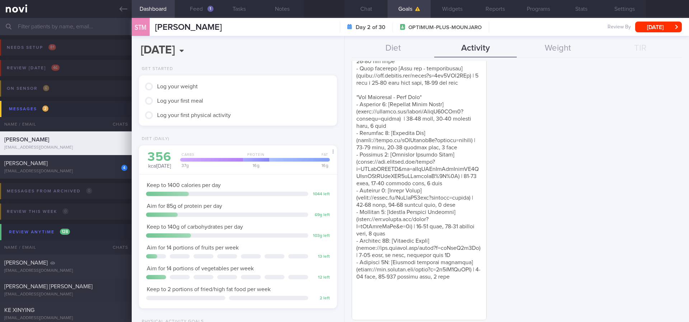
scroll to position [204, 0]
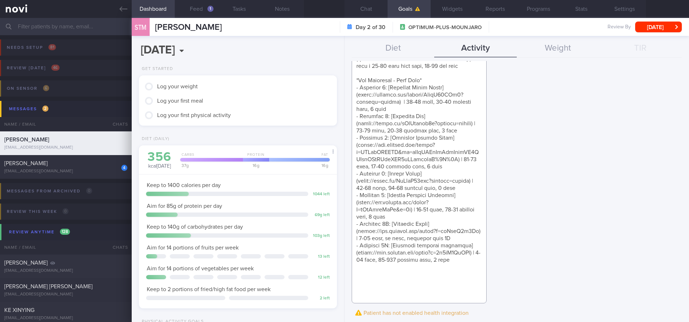
click at [414, 269] on textarea at bounding box center [419, 106] width 135 height 396
drag, startPoint x: 389, startPoint y: 247, endPoint x: 353, endPoint y: 79, distance: 172.5
click at [353, 79] on textarea at bounding box center [419, 106] width 135 height 396
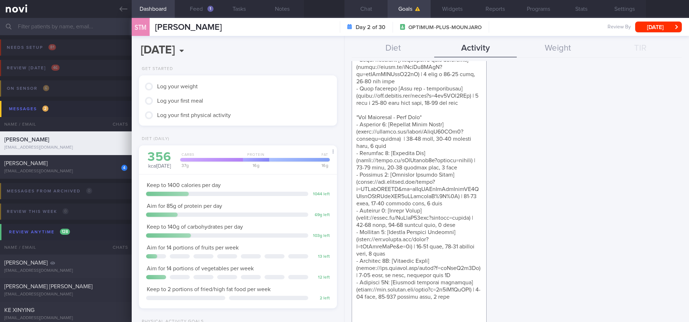
scroll to position [150, 0]
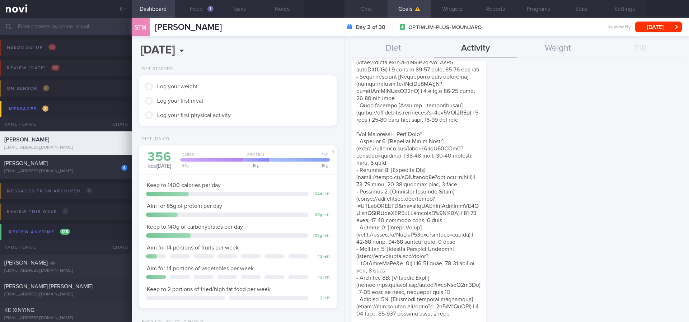
click at [364, 5] on button "Chat" at bounding box center [366, 9] width 43 height 18
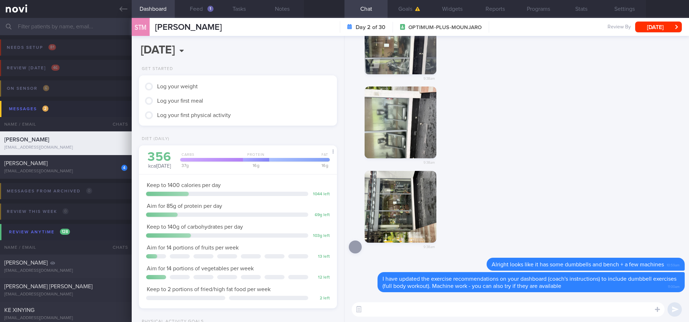
click at [396, 220] on button "button" at bounding box center [401, 207] width 72 height 72
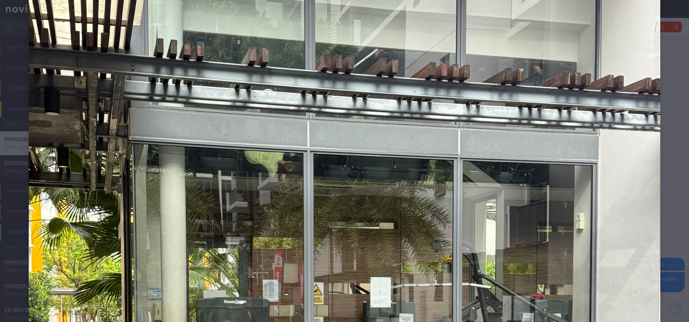
scroll to position [269, 0]
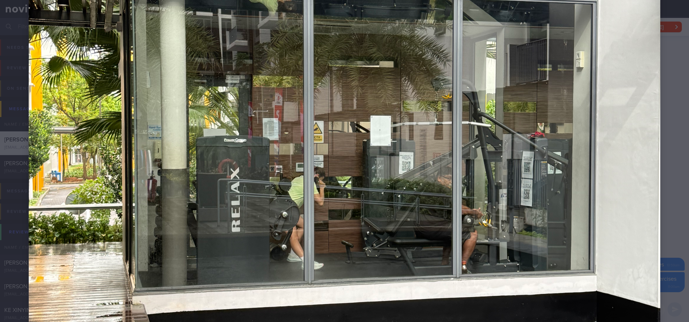
click at [612, 175] on img at bounding box center [345, 181] width 632 height 842
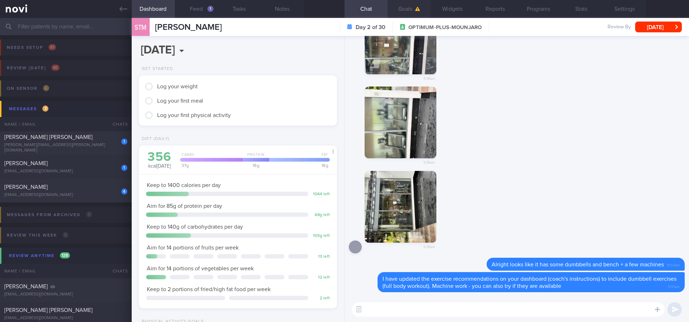
click at [410, 2] on button "Goals" at bounding box center [409, 9] width 43 height 18
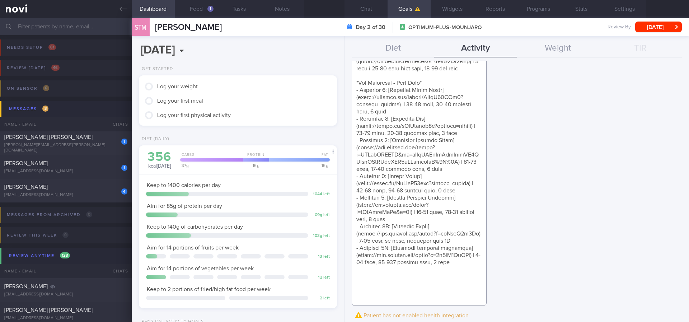
scroll to position [154, 0]
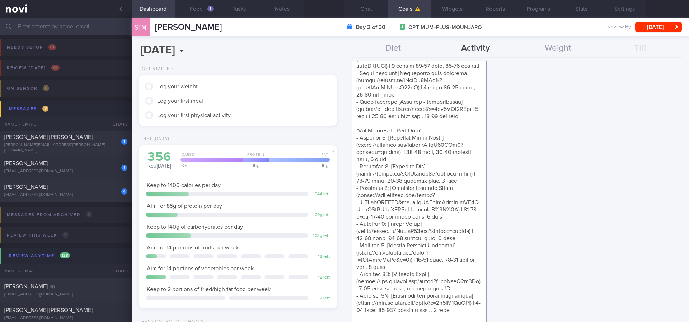
drag, startPoint x: 422, startPoint y: 182, endPoint x: 351, endPoint y: 130, distance: 88.5
click at [351, 130] on div "Effective Date [DATE] Activity Type Sessions Select type... Duration Sessions S…" at bounding box center [517, 191] width 345 height 261
paste textarea "Day 1* - Exercise 1: [Dumbbell Chest Press]([URL][DOMAIN_NAME]) | 10-12 reps, 6…"
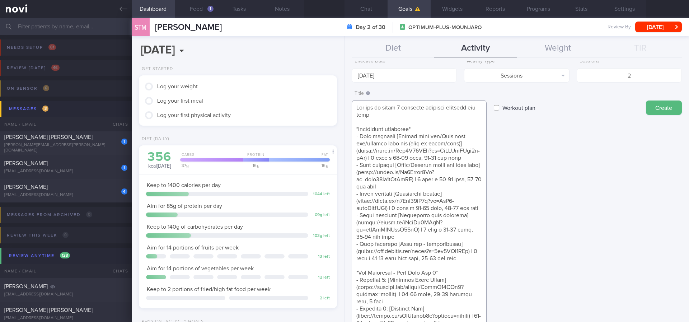
scroll to position [0, 0]
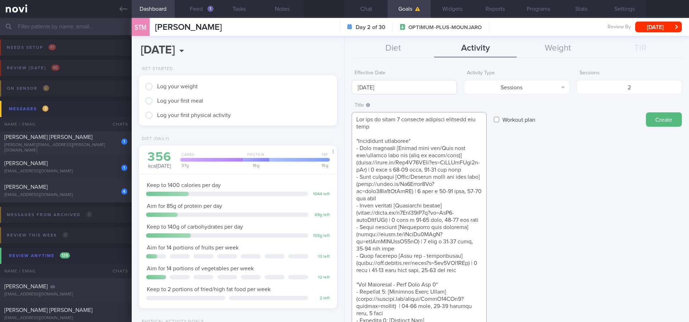
type textarea "Aim for at least 2 strength training sessions per week *Bodyweight exercises* -…"
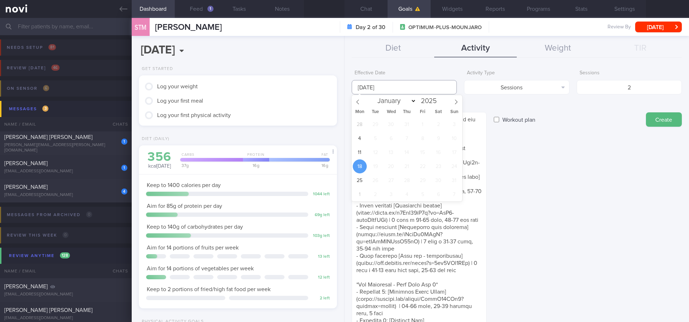
click at [402, 84] on input "[DATE]" at bounding box center [404, 87] width 105 height 14
click at [361, 148] on span "11" at bounding box center [360, 152] width 14 height 14
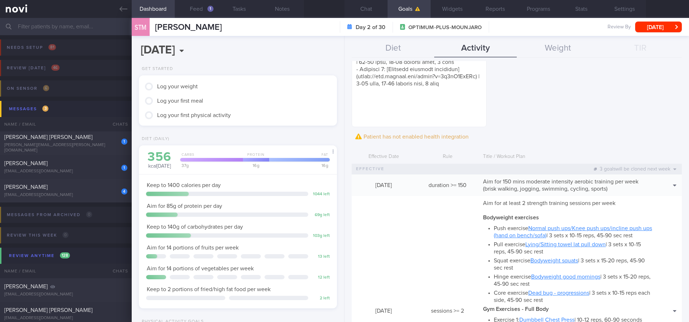
scroll to position [646, 0]
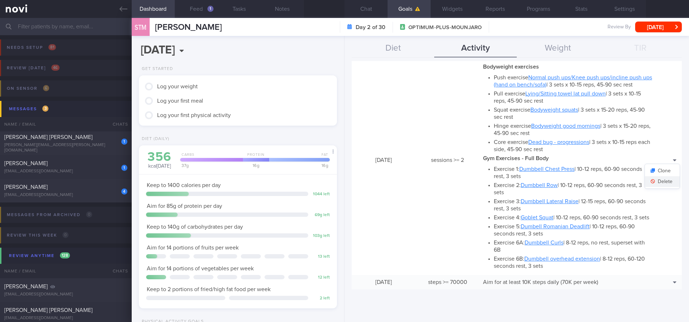
click at [612, 187] on button "Delete" at bounding box center [662, 181] width 35 height 11
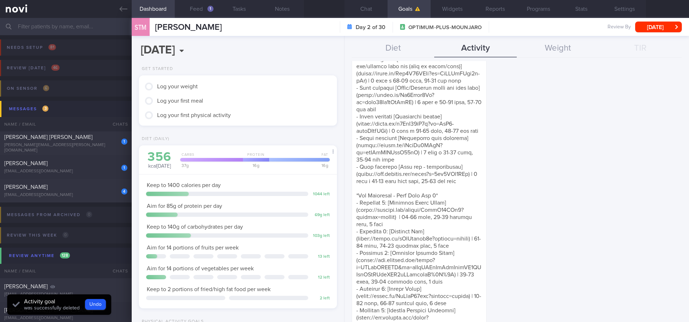
scroll to position [0, 0]
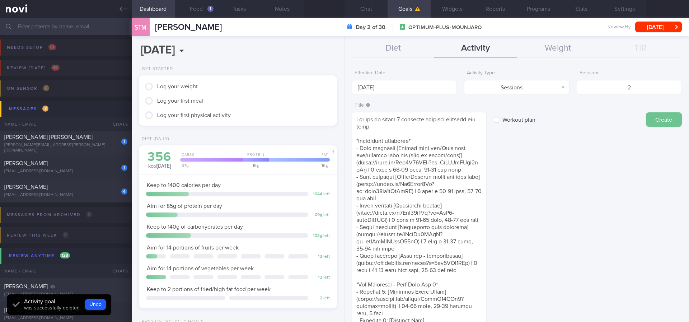
click at [612, 120] on button "Create" at bounding box center [664, 119] width 36 height 14
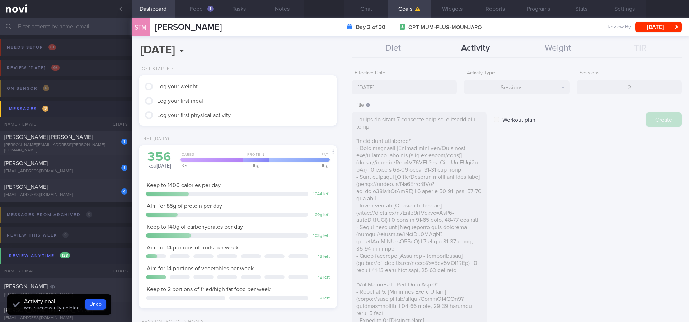
type input "[DATE]"
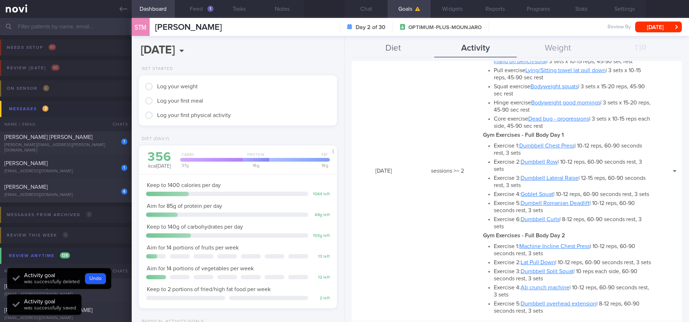
scroll to position [114, 0]
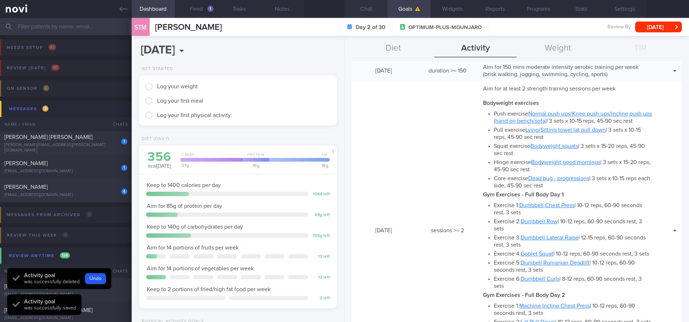
click at [378, 16] on button "Chat" at bounding box center [366, 9] width 43 height 18
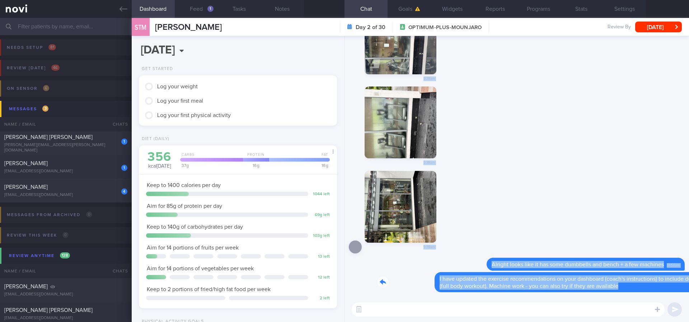
drag, startPoint x: 382, startPoint y: 281, endPoint x: 573, endPoint y: 305, distance: 192.5
click at [577, 269] on div "Delete I have updated the exercise recommendations on your dashboard (coach's i…" at bounding box center [517, 179] width 345 height 286
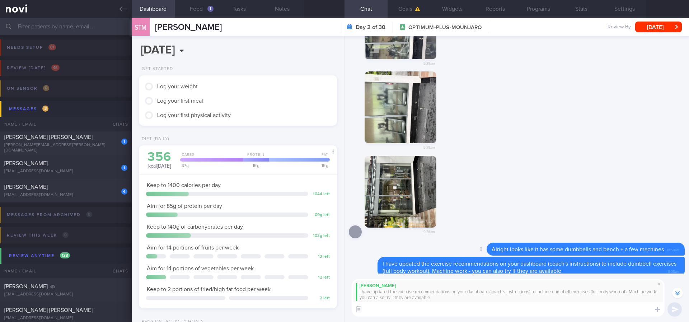
scroll to position [0, 0]
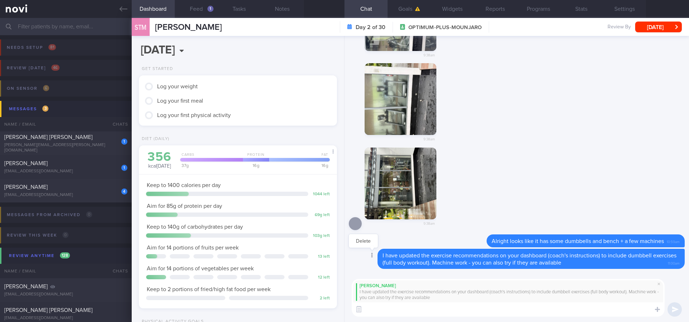
click at [374, 257] on div at bounding box center [371, 255] width 13 height 13
click at [364, 242] on button "Delete" at bounding box center [363, 240] width 29 height 11
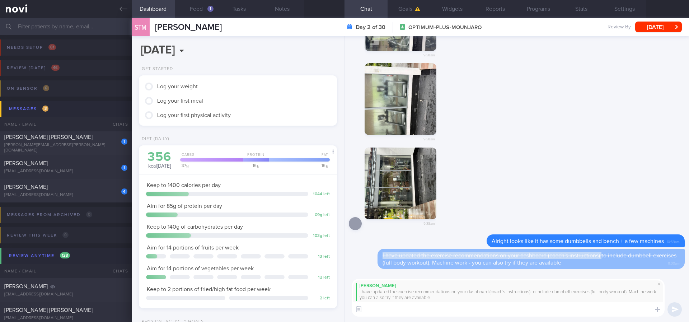
drag, startPoint x: 604, startPoint y: 256, endPoint x: 370, endPoint y: 253, distance: 233.3
click at [370, 253] on div "I have updated the exercise recommendations on your dashboard (coach's instruct…" at bounding box center [517, 259] width 336 height 20
copy span "I have updated the exercise recommendations on your dashboard (coach's instruct…"
click at [385, 269] on textarea at bounding box center [508, 309] width 313 height 14
paste textarea "I have updated the exercise recommendations on your dashboard (coach's instruct…"
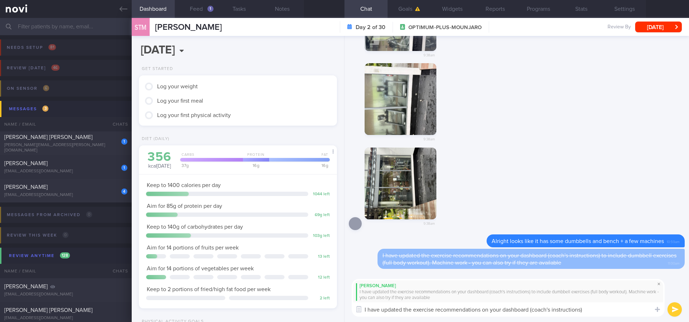
click at [612, 269] on span at bounding box center [659, 284] width 9 height 9
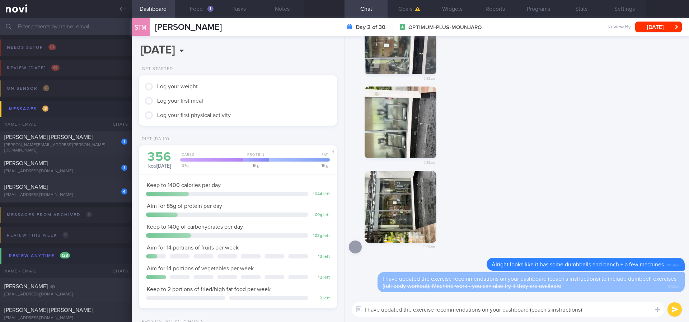
click at [597, 269] on textarea "I have updated the exercise recommendations on your dashboard (coach's instruct…" at bounding box center [508, 309] width 313 height 14
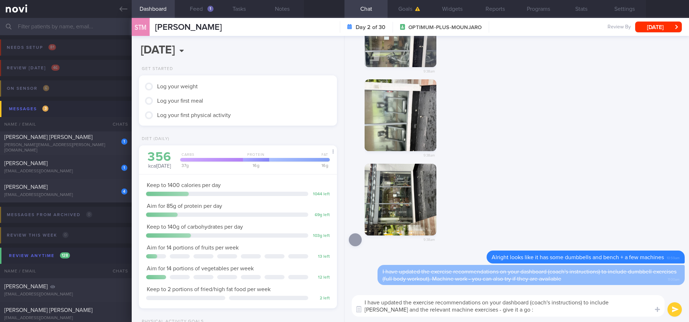
type textarea "I have updated the exercise recommendations on your dashboard (coach's instruct…"
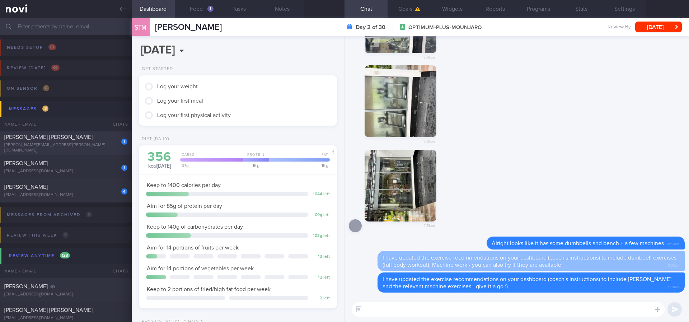
click at [102, 141] on div "[PERSON_NAME] [PERSON_NAME]" at bounding box center [64, 137] width 121 height 7
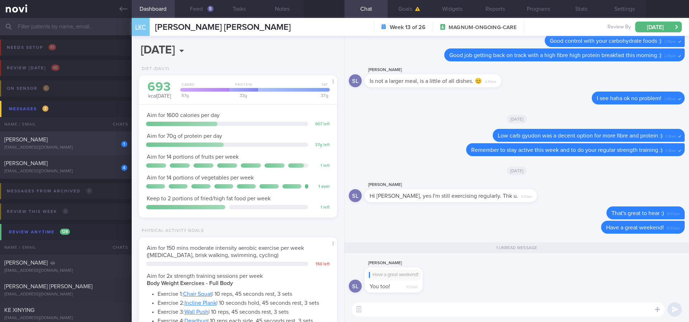
scroll to position [90, 180]
click at [79, 158] on div "4 [PERSON_NAME] [EMAIL_ADDRESS][DOMAIN_NAME] [DATE] Tracked" at bounding box center [344, 167] width 689 height 24
type input "Tracked"
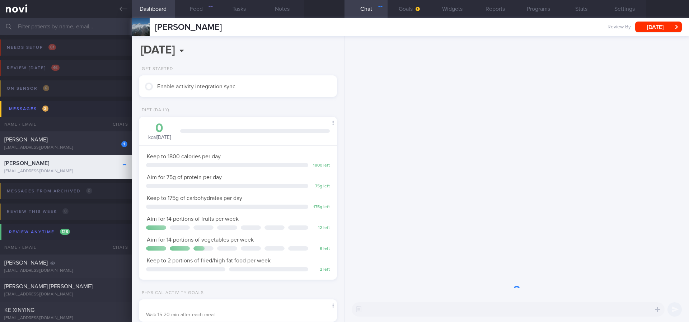
scroll to position [90, 180]
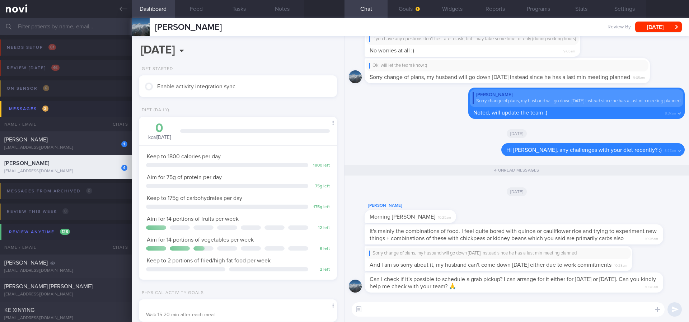
click at [612, 63] on div "Ok, will let the team know :)" at bounding box center [507, 66] width 277 height 6
drag, startPoint x: 271, startPoint y: 31, endPoint x: 155, endPoint y: 31, distance: 116.3
click at [155, 31] on div "[PERSON_NAME] [PERSON_NAME] [EMAIL_ADDRESS][DOMAIN_NAME] Review By [DATE] Set N…" at bounding box center [410, 27] width 557 height 18
copy span "[PERSON_NAME]"
click at [419, 269] on textarea at bounding box center [508, 309] width 313 height 14
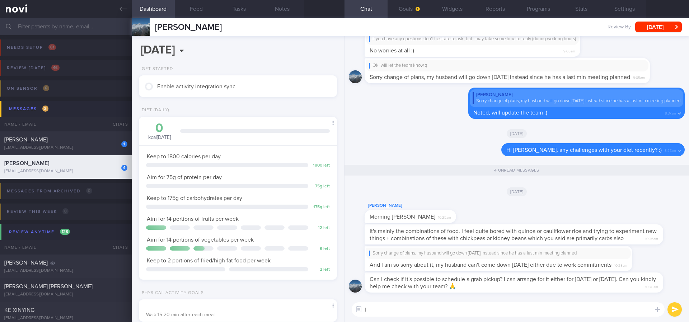
type textarea "I"
type textarea "The team will be in touch with you shortly :)"
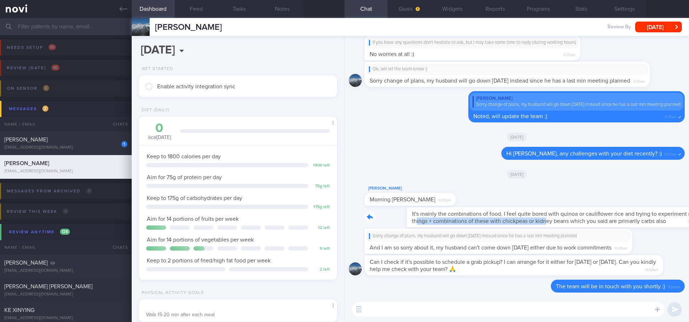
drag, startPoint x: 387, startPoint y: 221, endPoint x: 515, endPoint y: 222, distance: 127.4
click at [515, 222] on div "It's mainly the combinations of food. I feel quite bored with quinoa or caulifl…" at bounding box center [525, 217] width 320 height 20
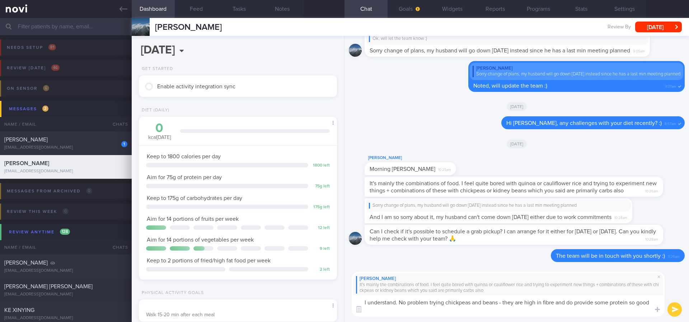
scroll to position [0, 0]
click at [528, 269] on textarea "I understand. No problem trying chickpeas and beans - they are high in fibre an…" at bounding box center [508, 306] width 313 height 22
type textarea "I understand. No problem trying chickpeas and beans - they are high in fibre an…"
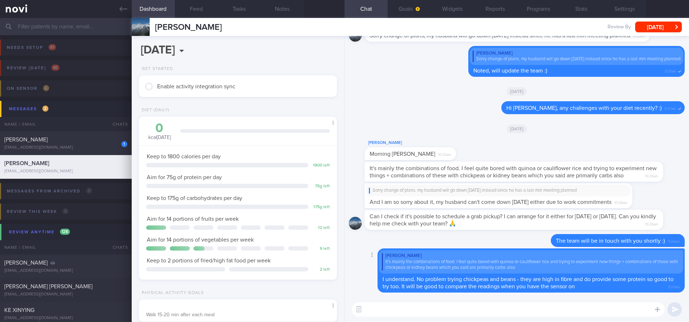
click at [510, 269] on div "[PERSON_NAME] It's mainly the combinations of food. I feel quite bored with qui…" at bounding box center [531, 270] width 307 height 44
click at [90, 146] on div "[EMAIL_ADDRESS][DOMAIN_NAME]" at bounding box center [65, 147] width 123 height 5
type input "tracked. TLC - requires [MEDICAL_DATA], assistance with behaviour change. pt re…"
select select "6"
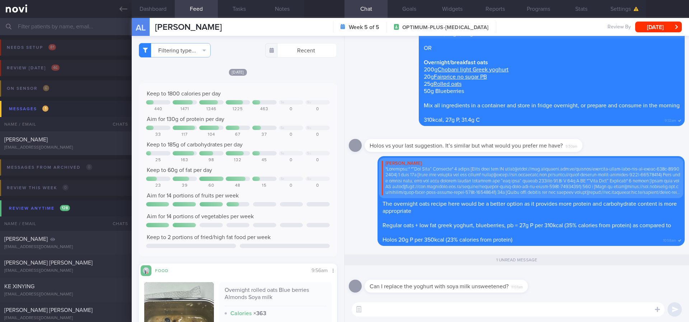
click at [432, 269] on textarea at bounding box center [508, 309] width 313 height 14
type textarea "Yes, good option! Both yoghurt and unsweetened soy bean milk are good sources o…"
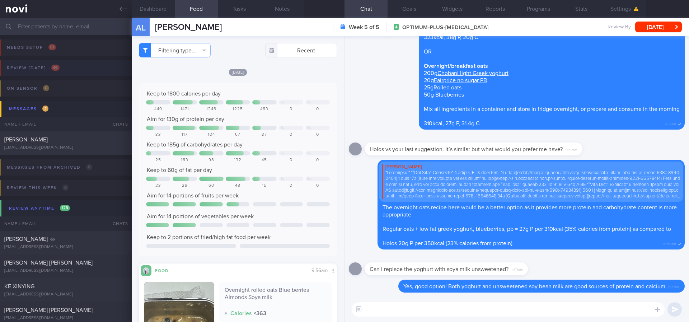
click at [122, 10] on icon at bounding box center [124, 9] width 8 height 8
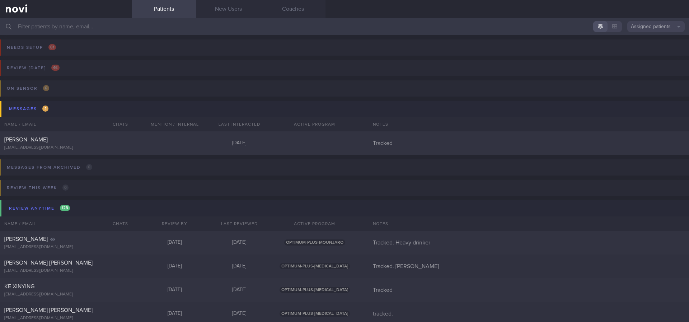
click at [180, 25] on input "text" at bounding box center [344, 26] width 689 height 17
click at [162, 145] on div "1 [PERSON_NAME] [EMAIL_ADDRESS][DOMAIN_NAME] [DATE] Tracked" at bounding box center [344, 143] width 689 height 24
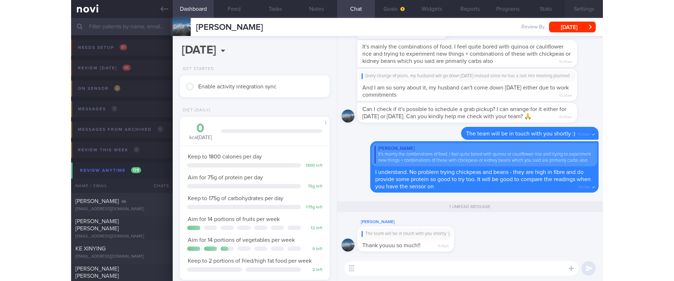
scroll to position [358832, 358746]
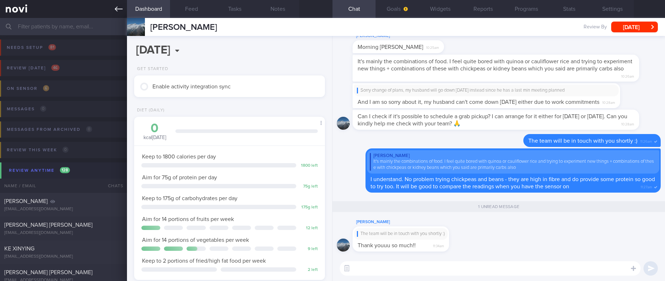
click at [114, 7] on link at bounding box center [63, 9] width 127 height 18
